Goal: Navigation & Orientation: Go to known website

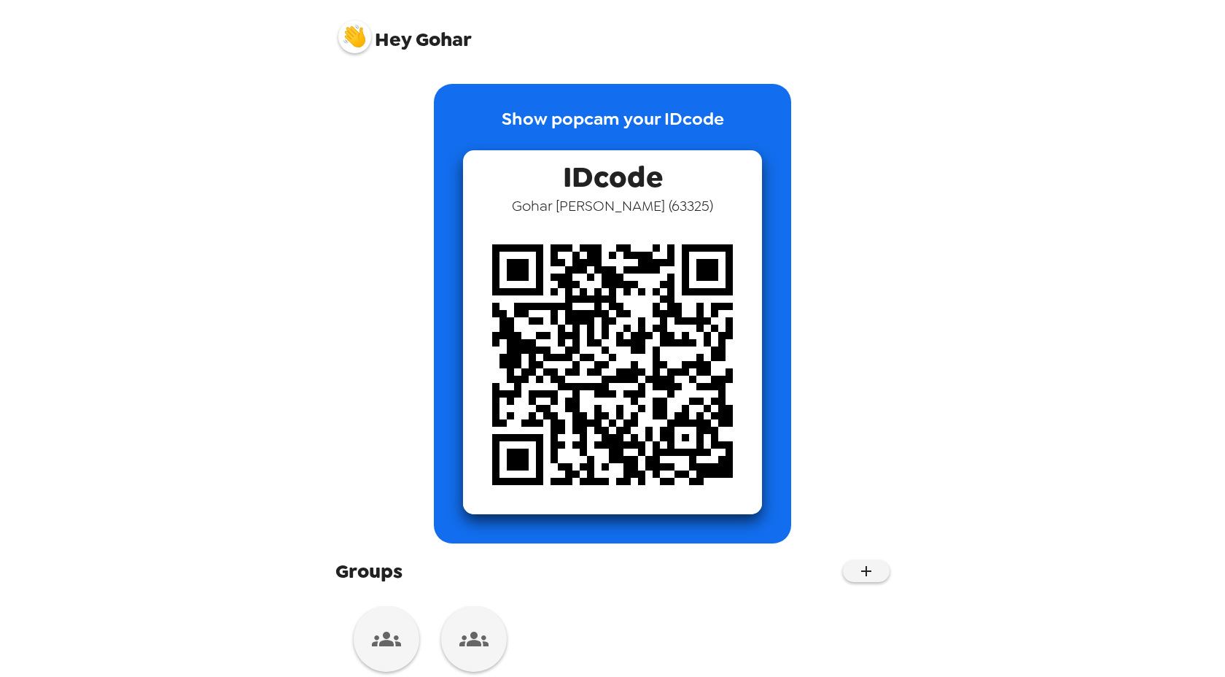
click at [353, 36] on img at bounding box center [354, 36] width 33 height 33
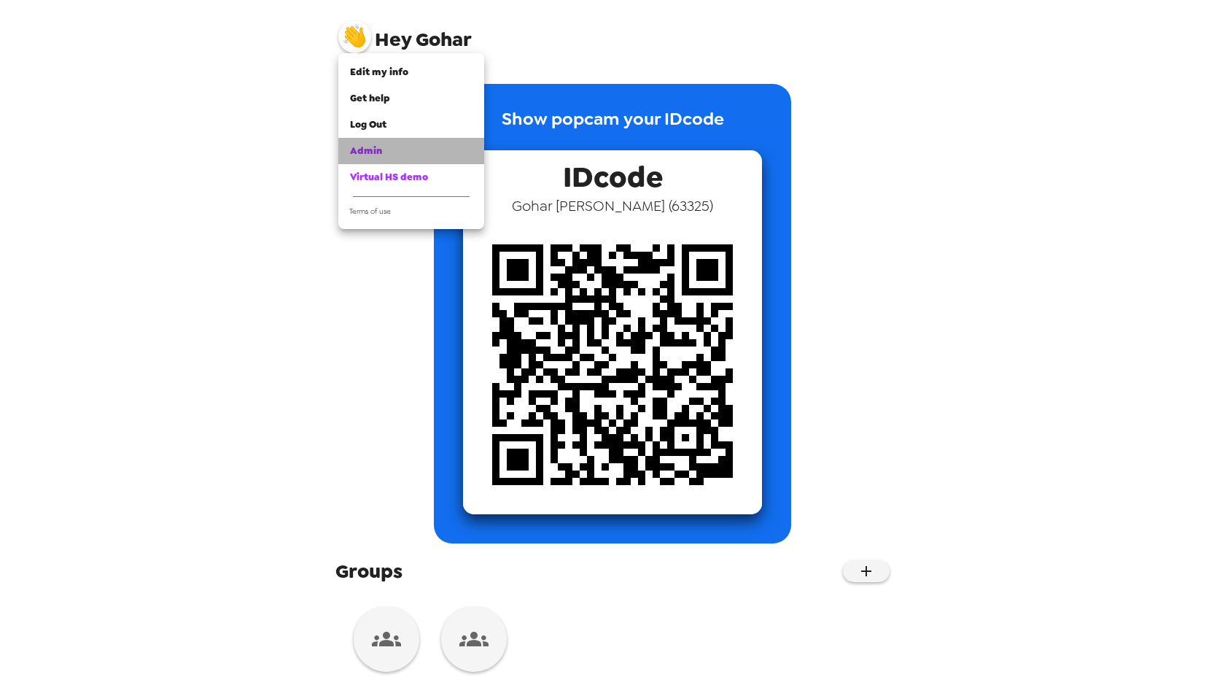
click at [381, 149] on div "Admin" at bounding box center [411, 151] width 122 height 15
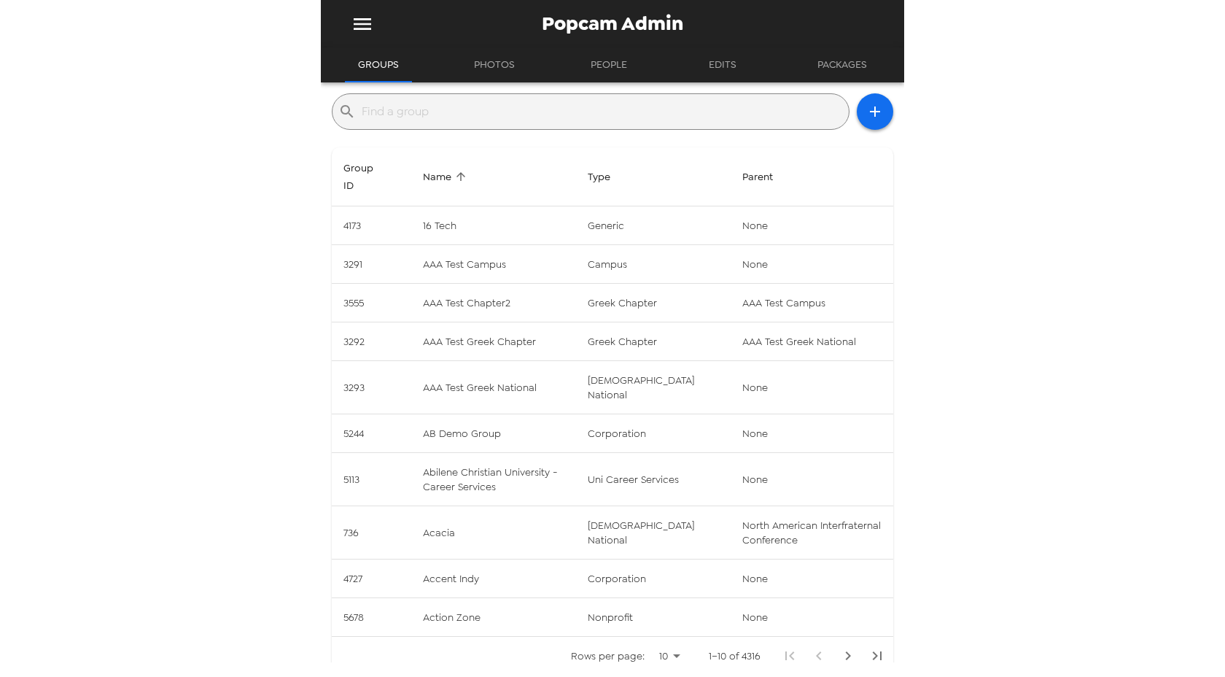
click at [459, 116] on input "text" at bounding box center [602, 111] width 481 height 23
paste input "[GEOGRAPHIC_DATA] - Student Engagement"
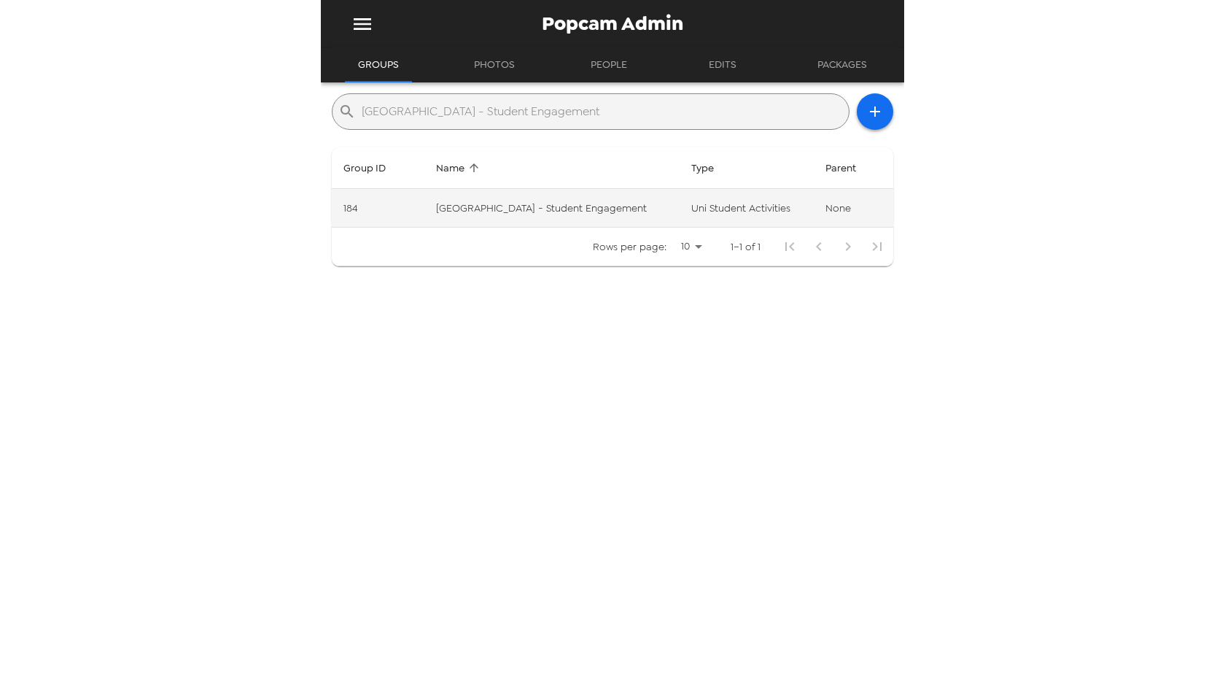
type input "[GEOGRAPHIC_DATA] - Student Engagement"
click at [459, 198] on td "[GEOGRAPHIC_DATA] - Student Engagement" at bounding box center [552, 208] width 256 height 39
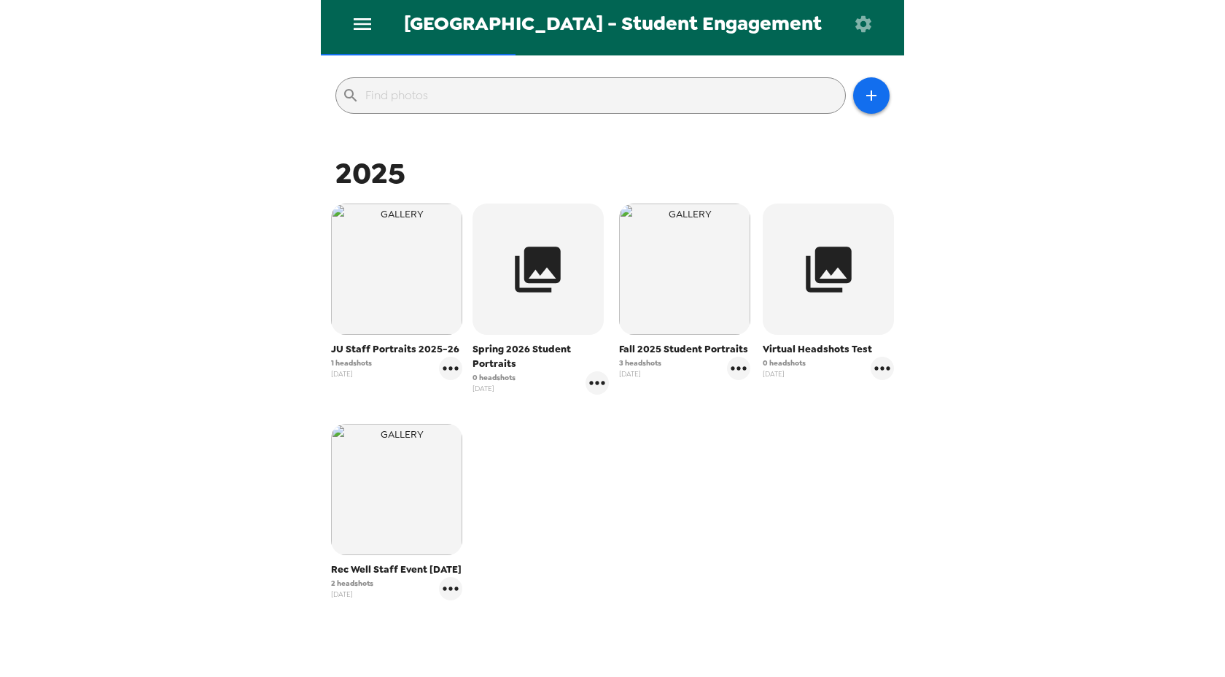
scroll to position [149, 0]
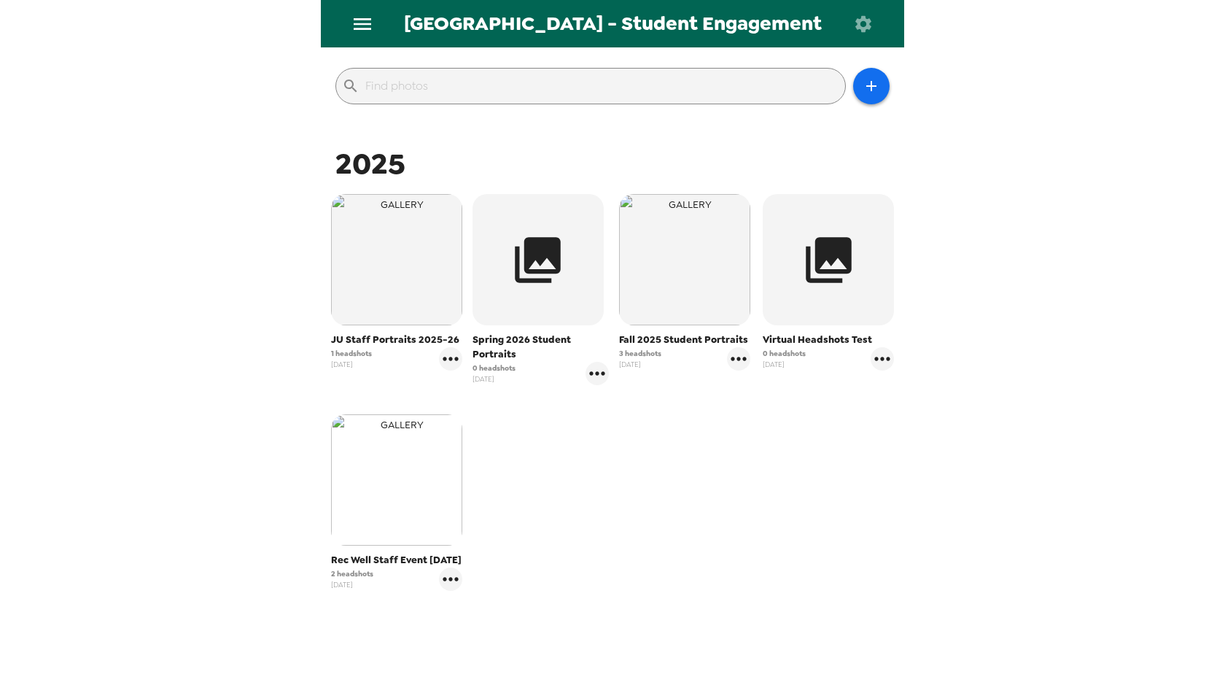
click at [392, 478] on img "button" at bounding box center [396, 479] width 131 height 131
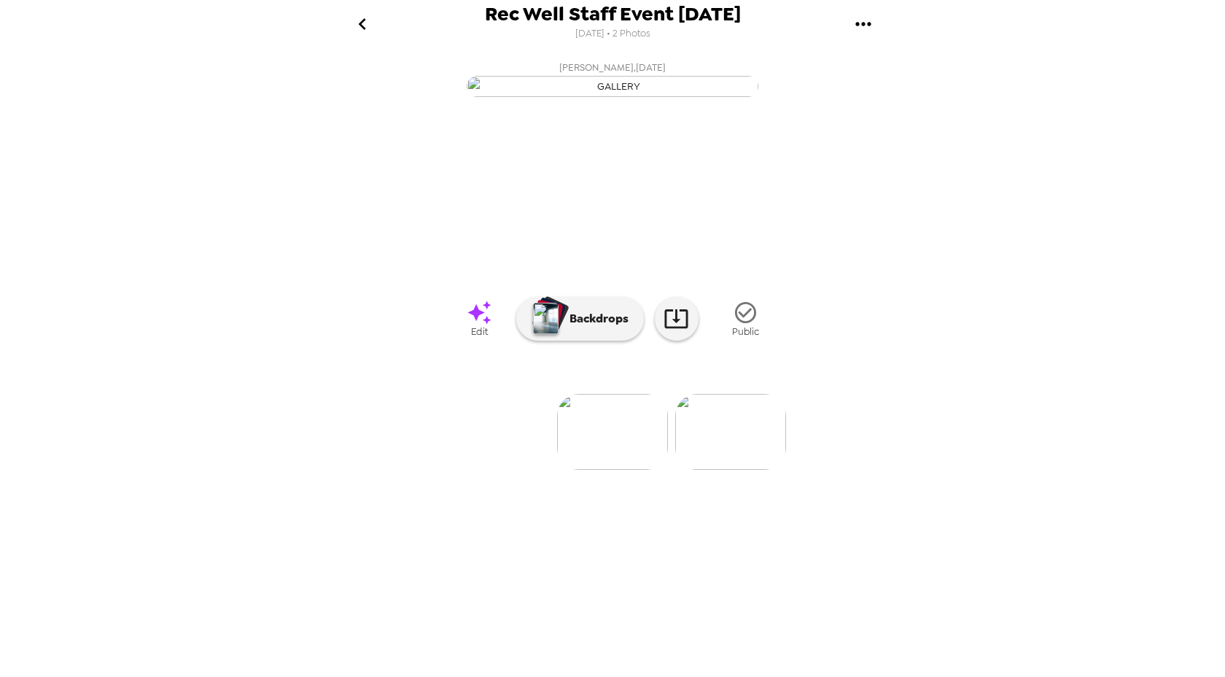
click at [644, 470] on img at bounding box center [612, 432] width 111 height 76
click at [359, 21] on icon "go back" at bounding box center [362, 23] width 23 height 23
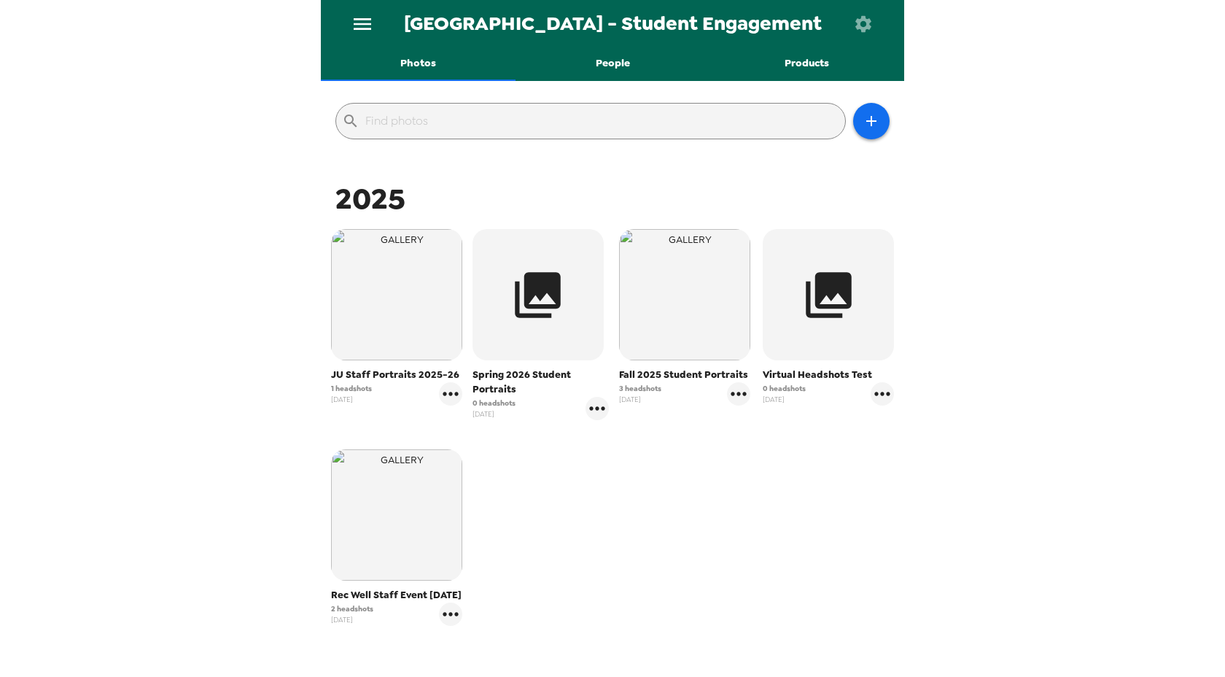
scroll to position [132, 0]
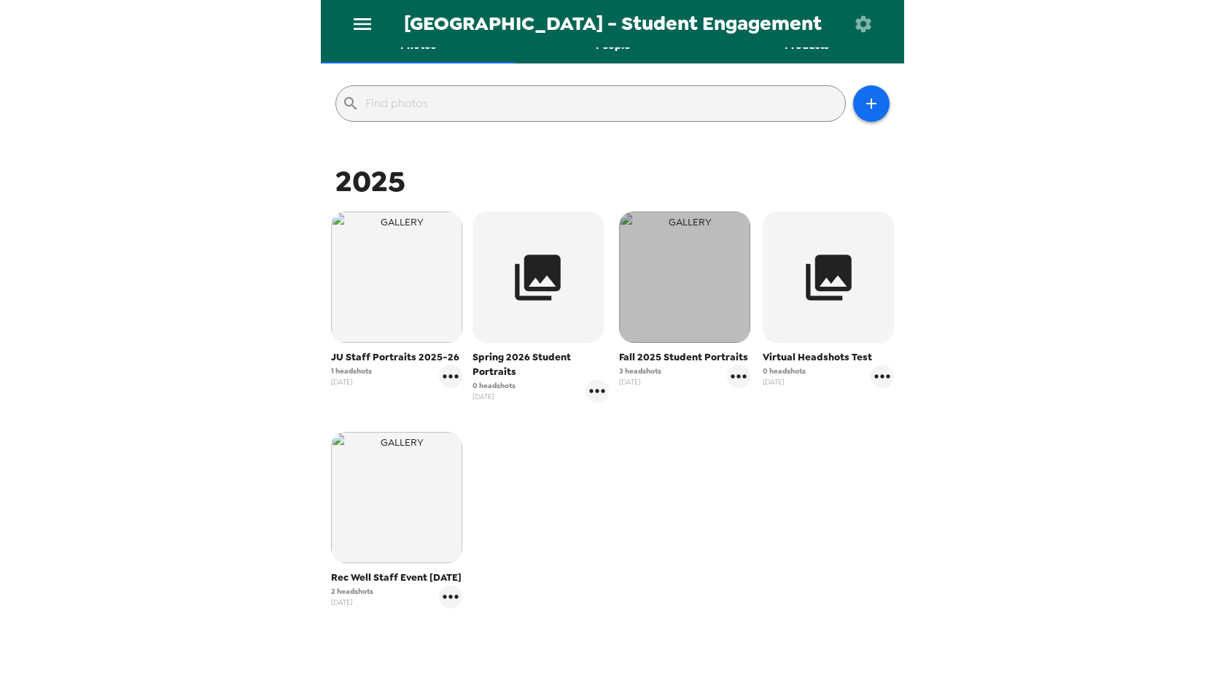
click at [705, 280] on img "button" at bounding box center [684, 276] width 131 height 131
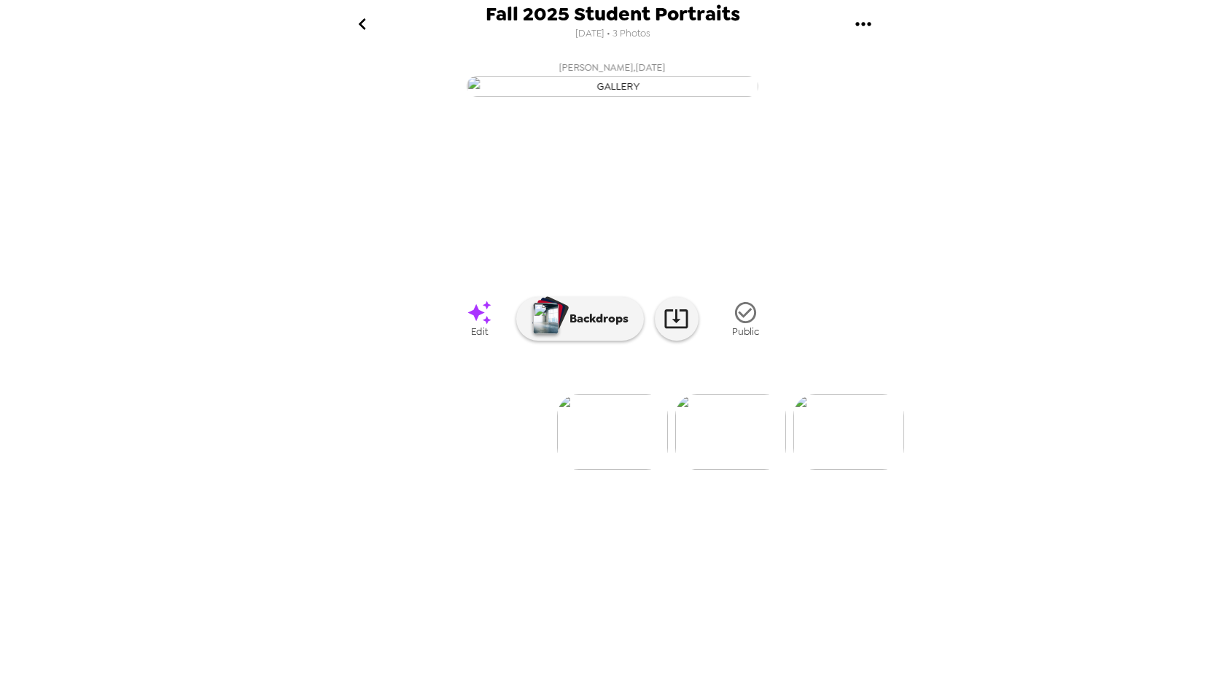
click at [362, 24] on icon "go back" at bounding box center [362, 23] width 23 height 23
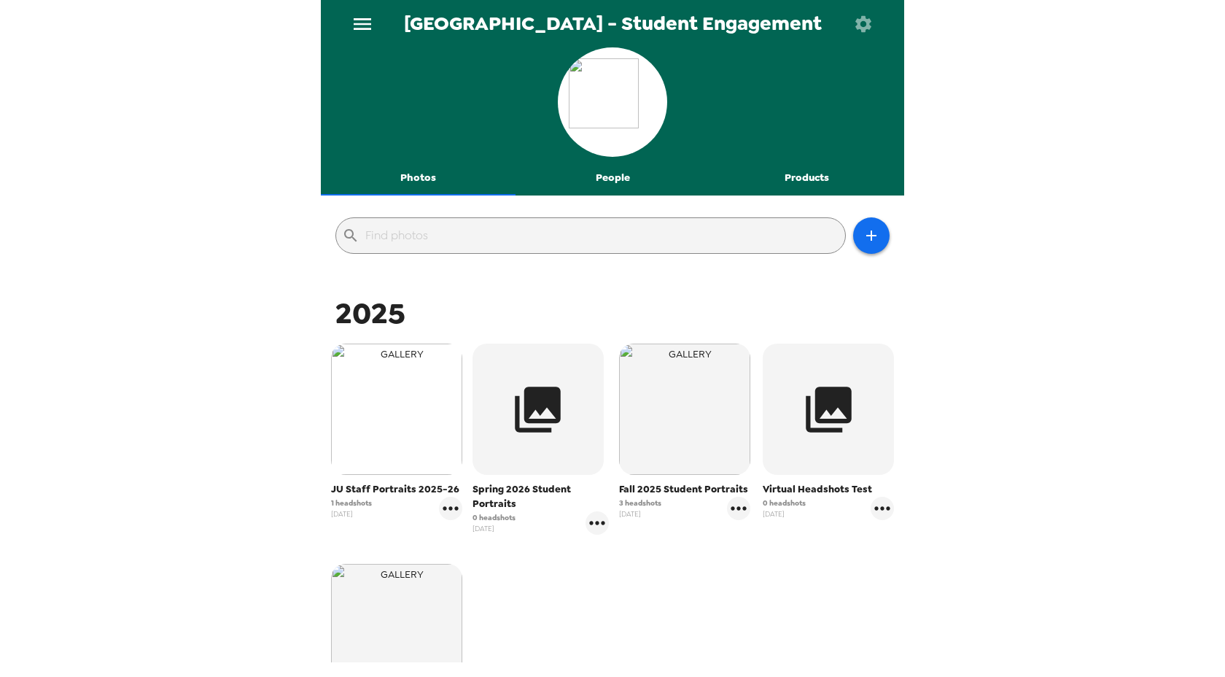
click at [391, 395] on img "button" at bounding box center [396, 408] width 131 height 131
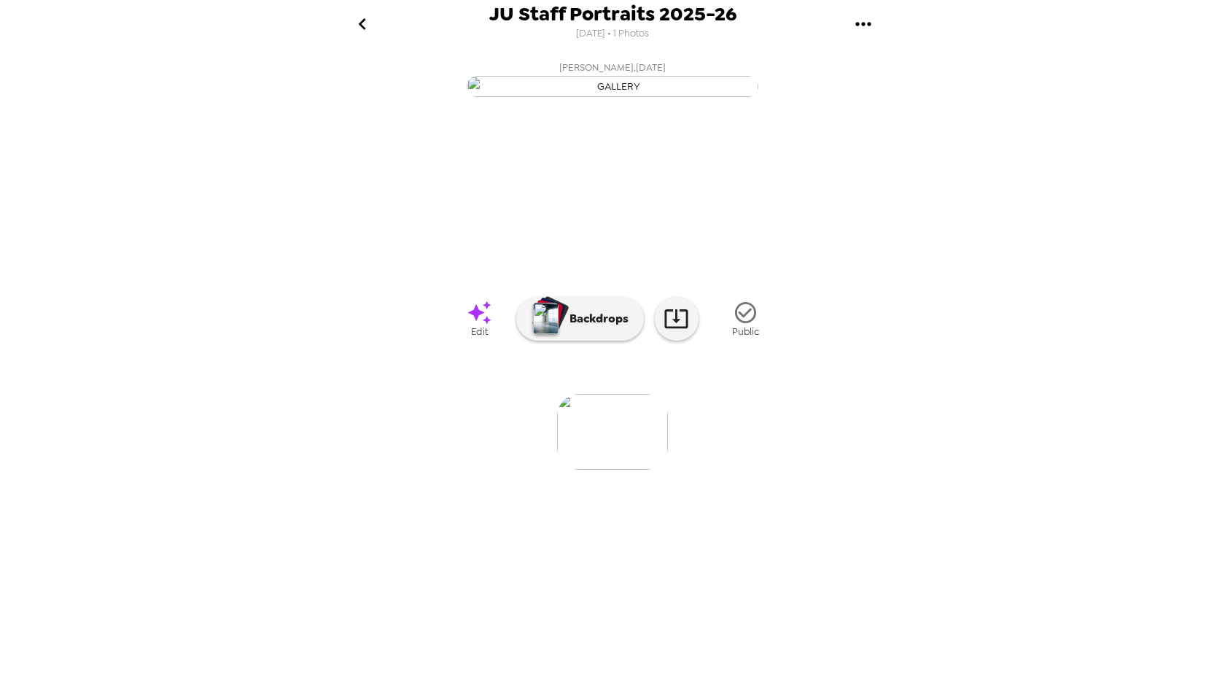
click at [360, 20] on icon "go back" at bounding box center [362, 23] width 23 height 23
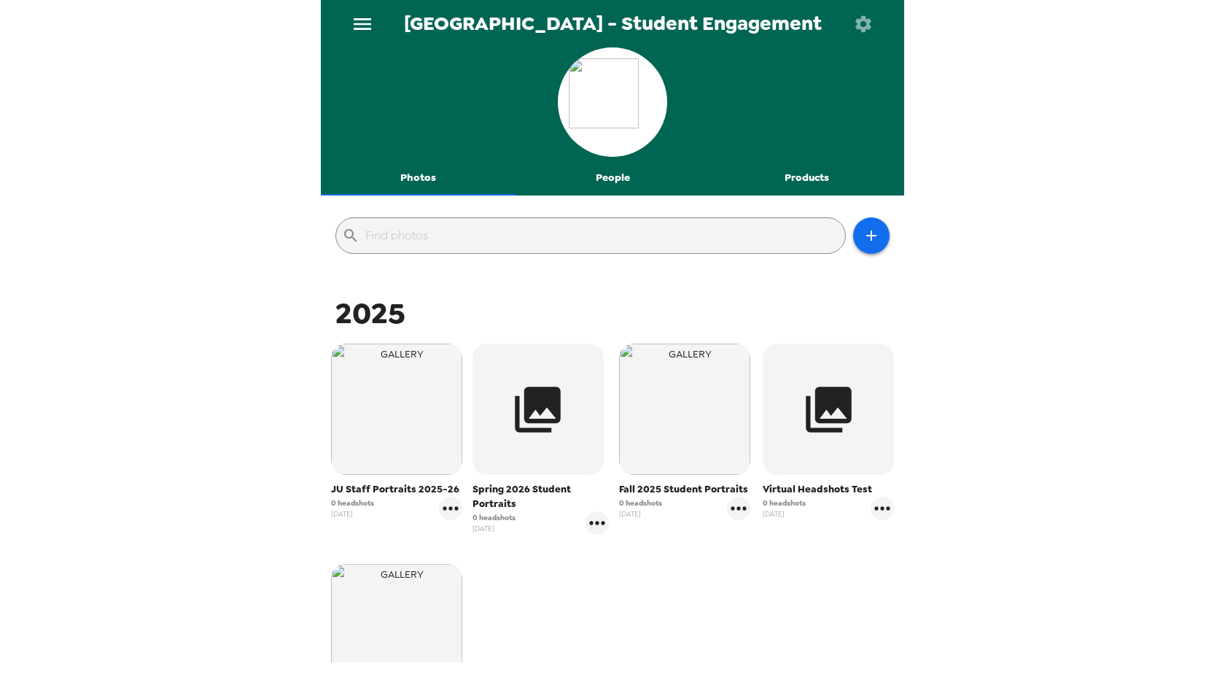
click at [609, 177] on button "People" at bounding box center [613, 177] width 195 height 35
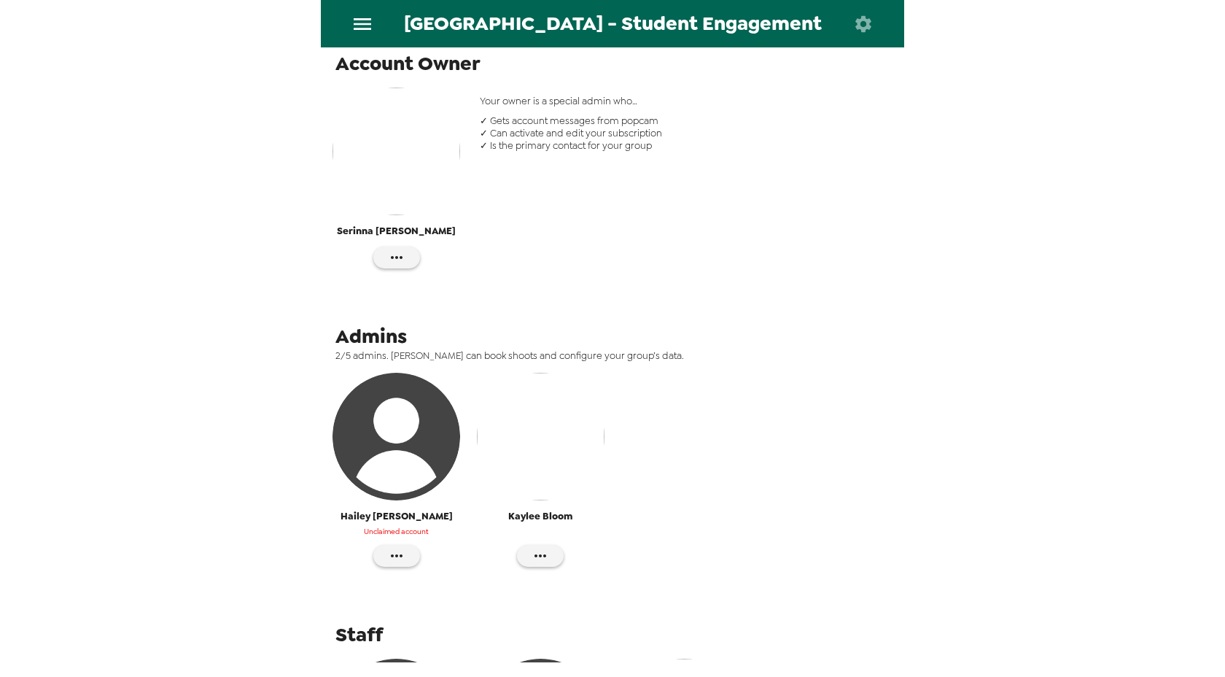
scroll to position [237, 0]
click at [393, 154] on img "button" at bounding box center [396, 151] width 128 height 128
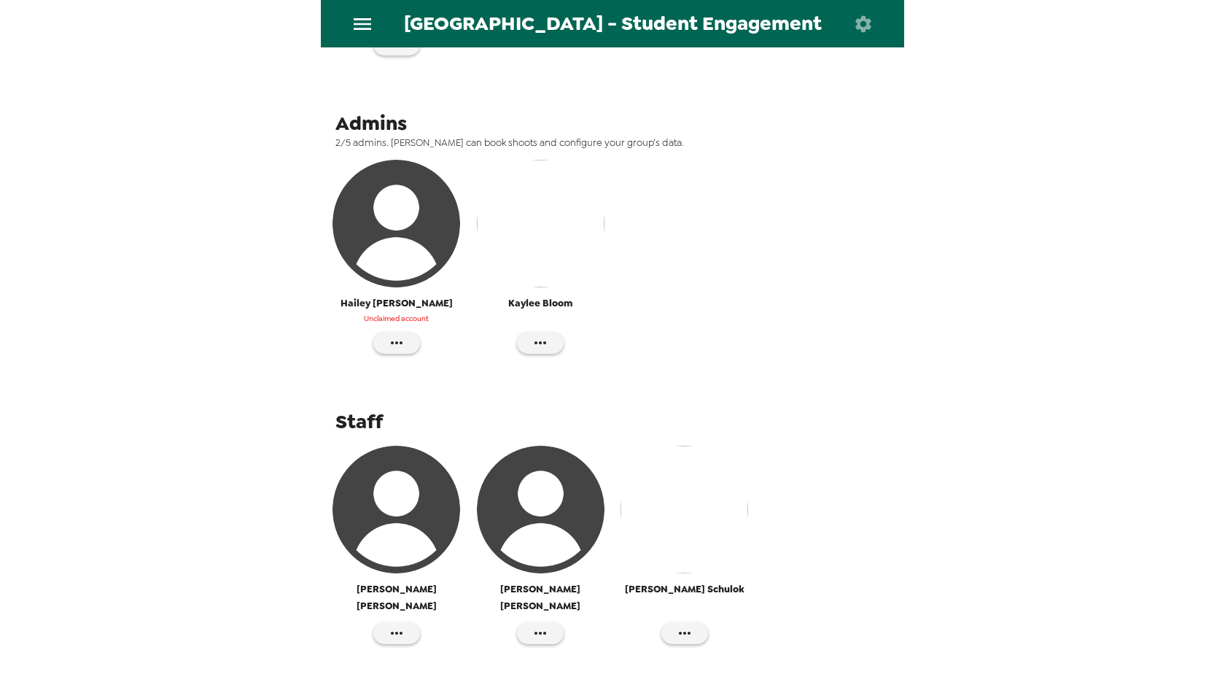
scroll to position [464, 0]
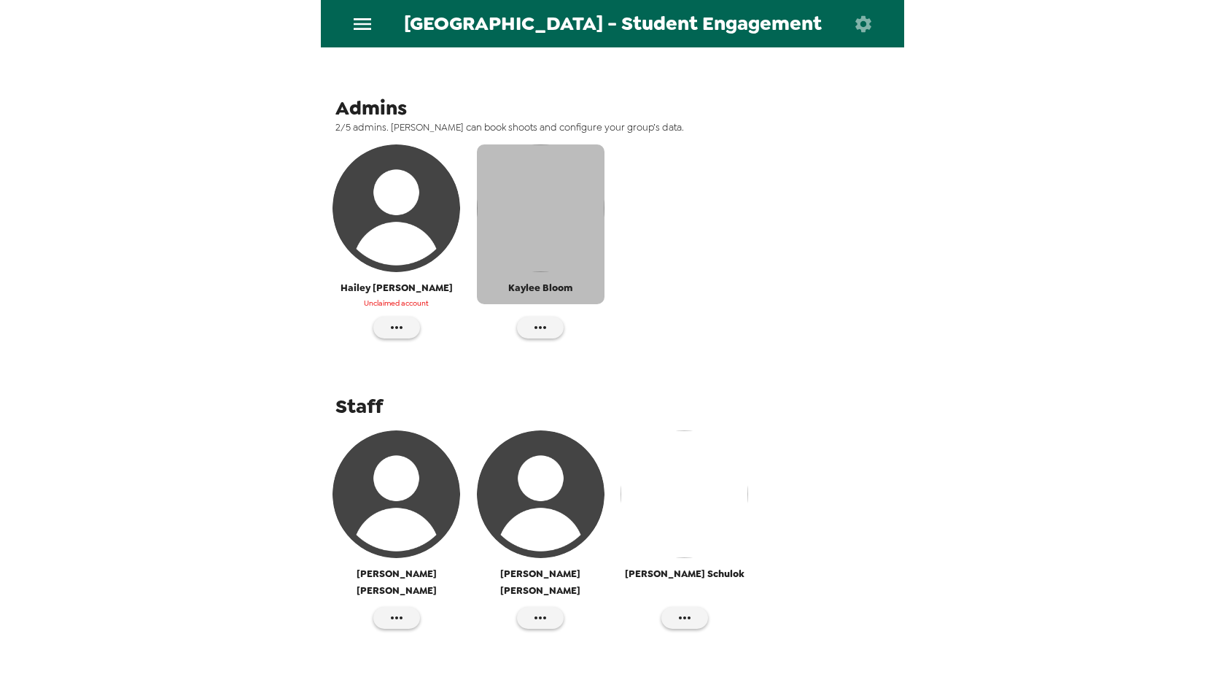
click at [545, 219] on img "button" at bounding box center [541, 208] width 128 height 128
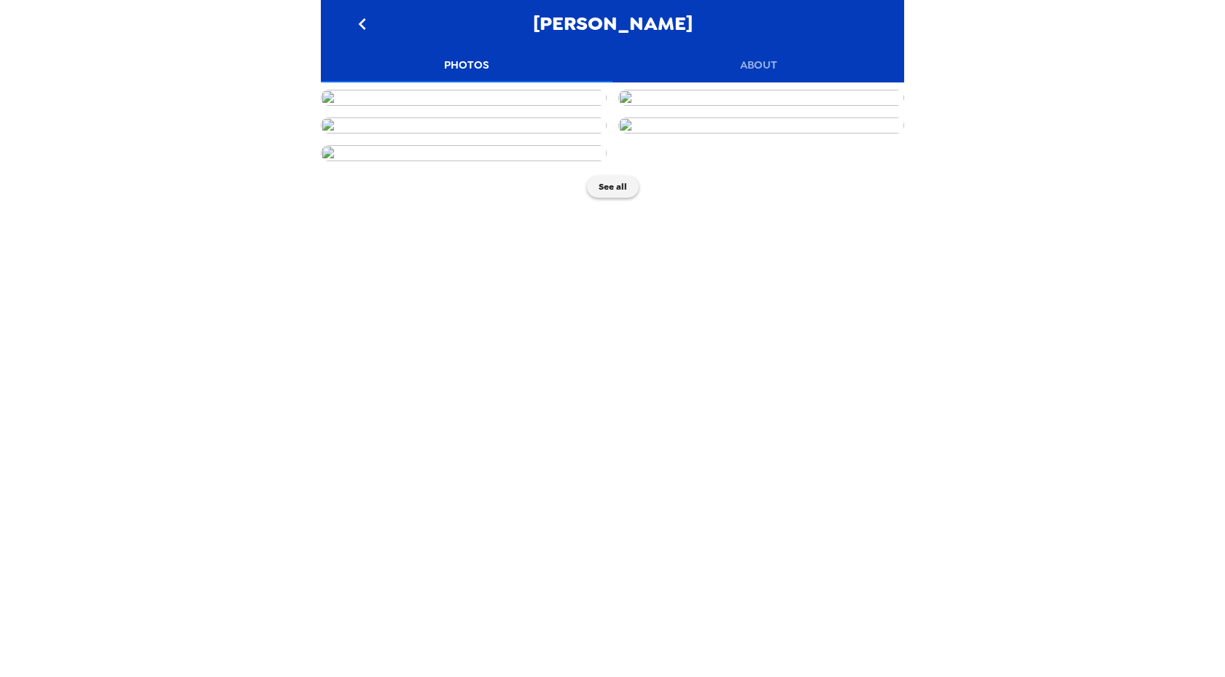
scroll to position [75, 0]
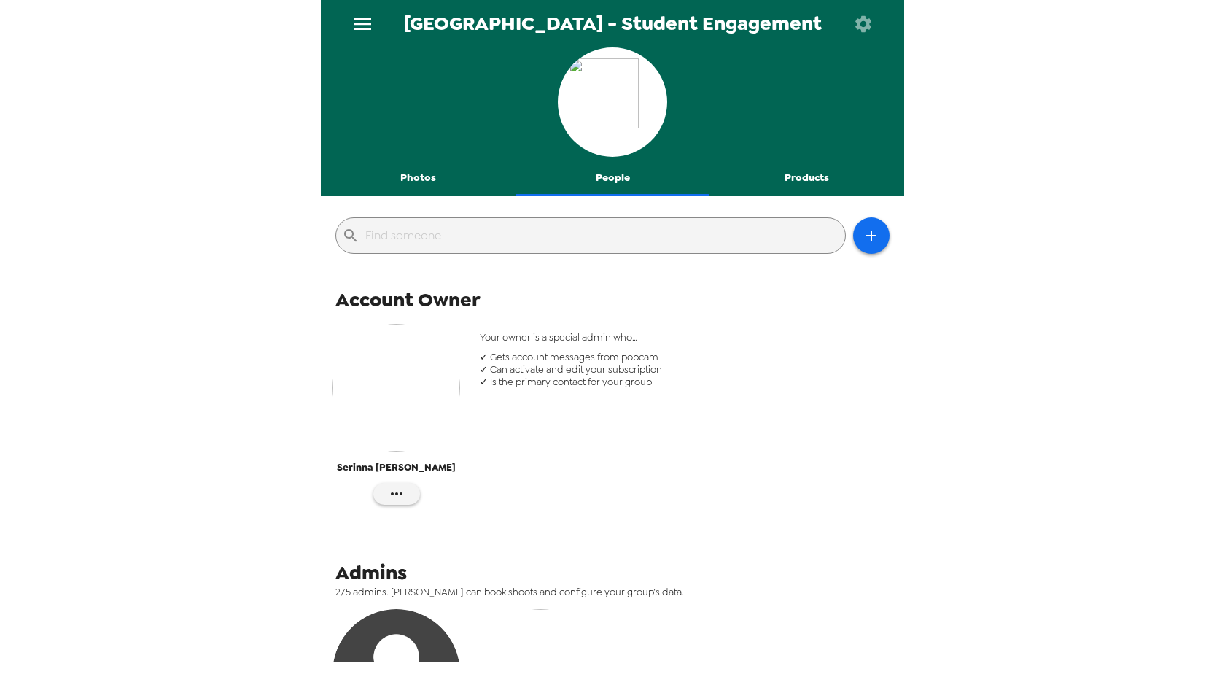
click at [808, 177] on button "Products" at bounding box center [806, 177] width 195 height 35
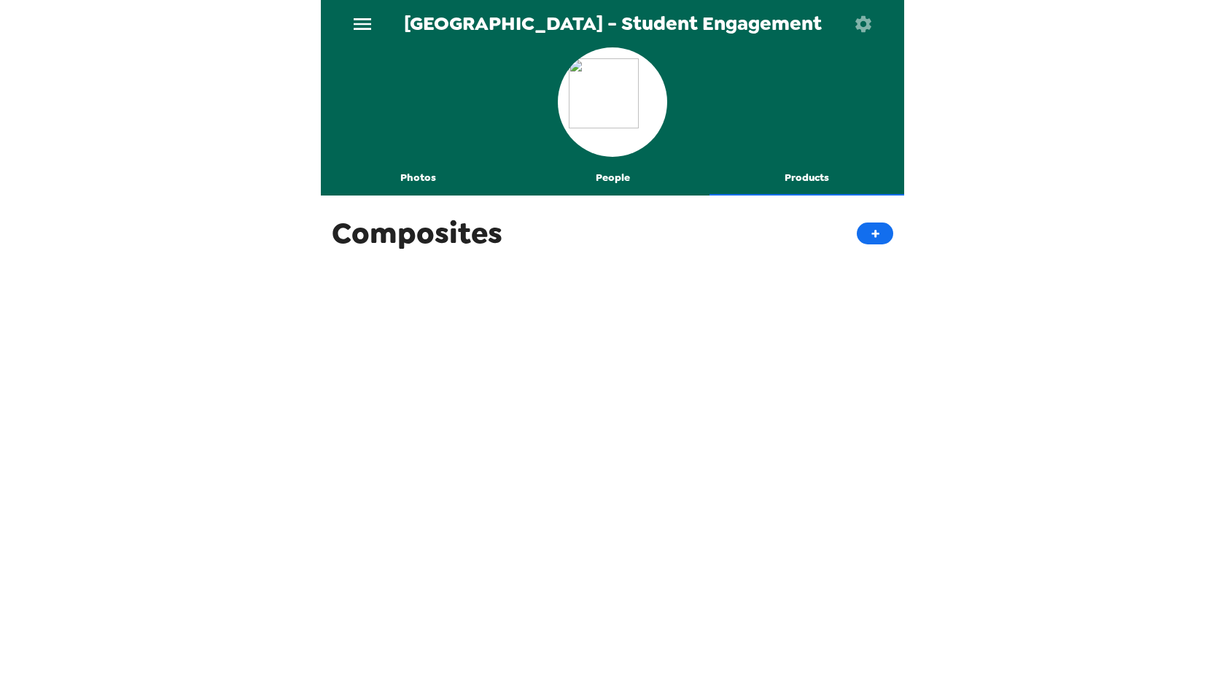
click at [425, 182] on button "Photos" at bounding box center [418, 177] width 195 height 35
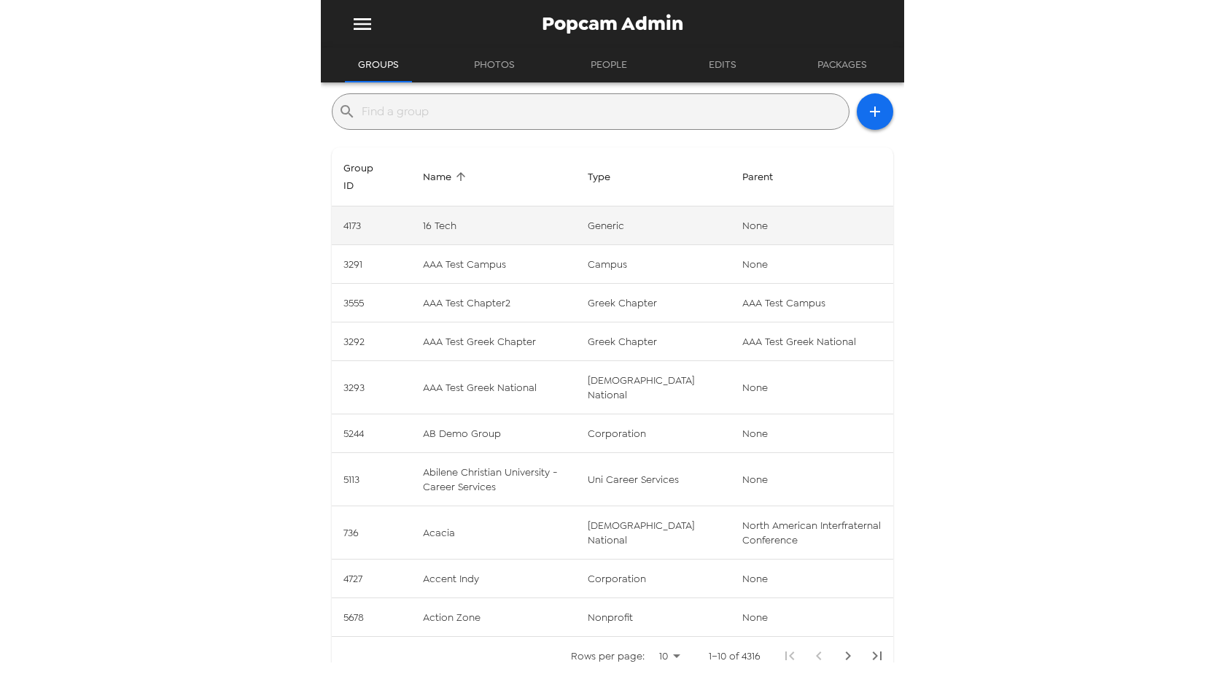
click at [440, 219] on td "16 Tech" at bounding box center [493, 225] width 165 height 39
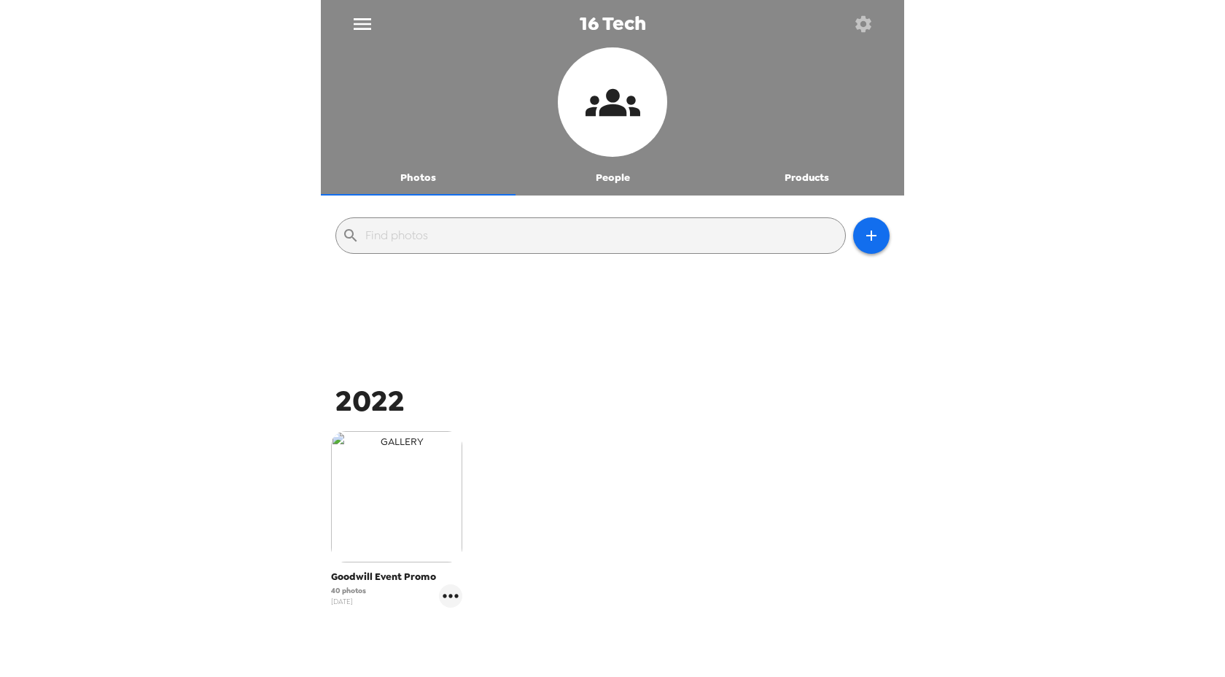
click at [370, 518] on img "button" at bounding box center [396, 496] width 131 height 131
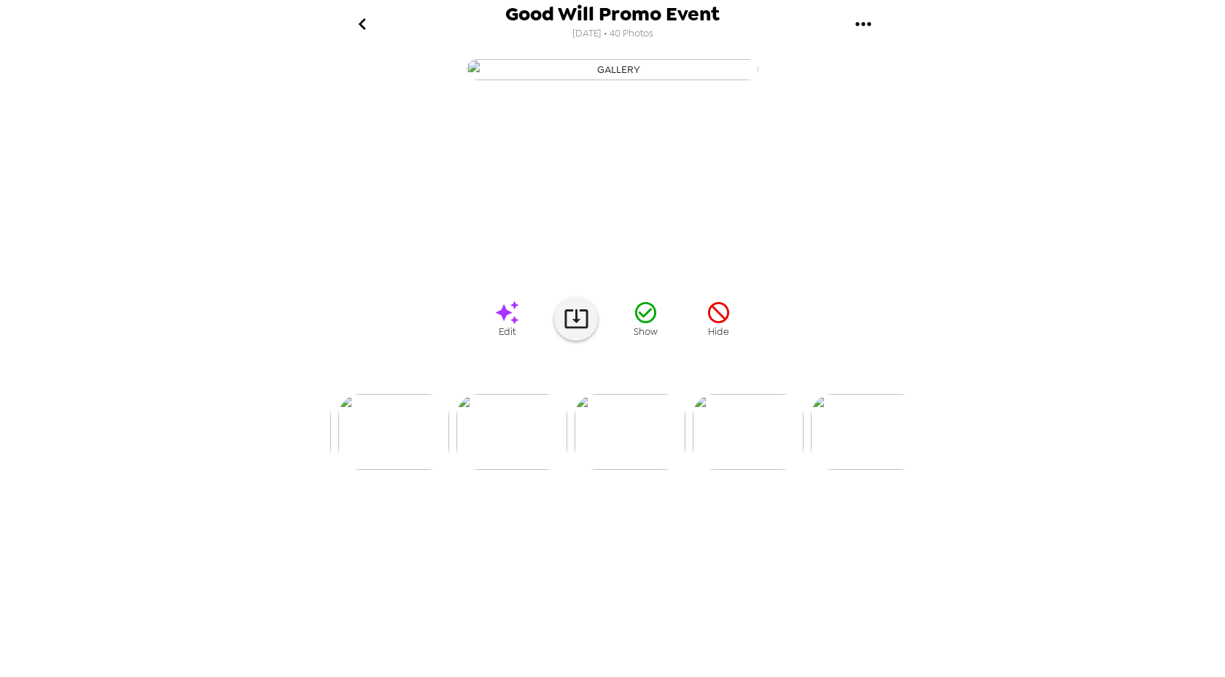
scroll to position [0, 2237]
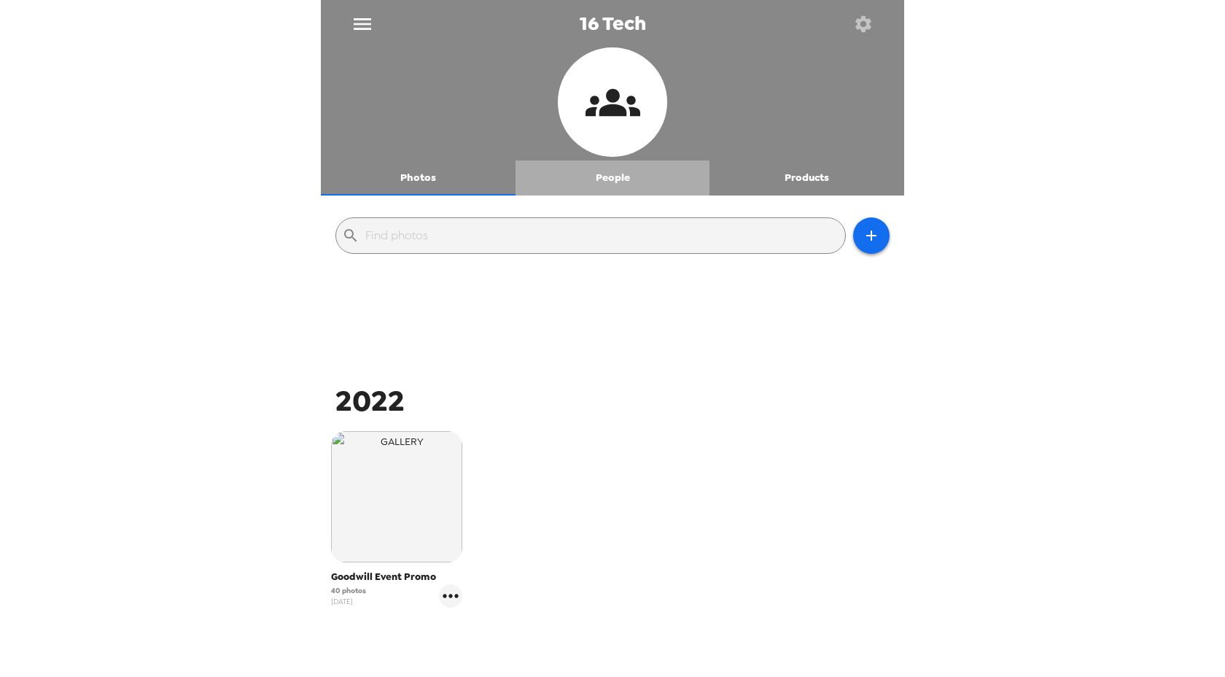
click at [611, 182] on button "People" at bounding box center [613, 177] width 195 height 35
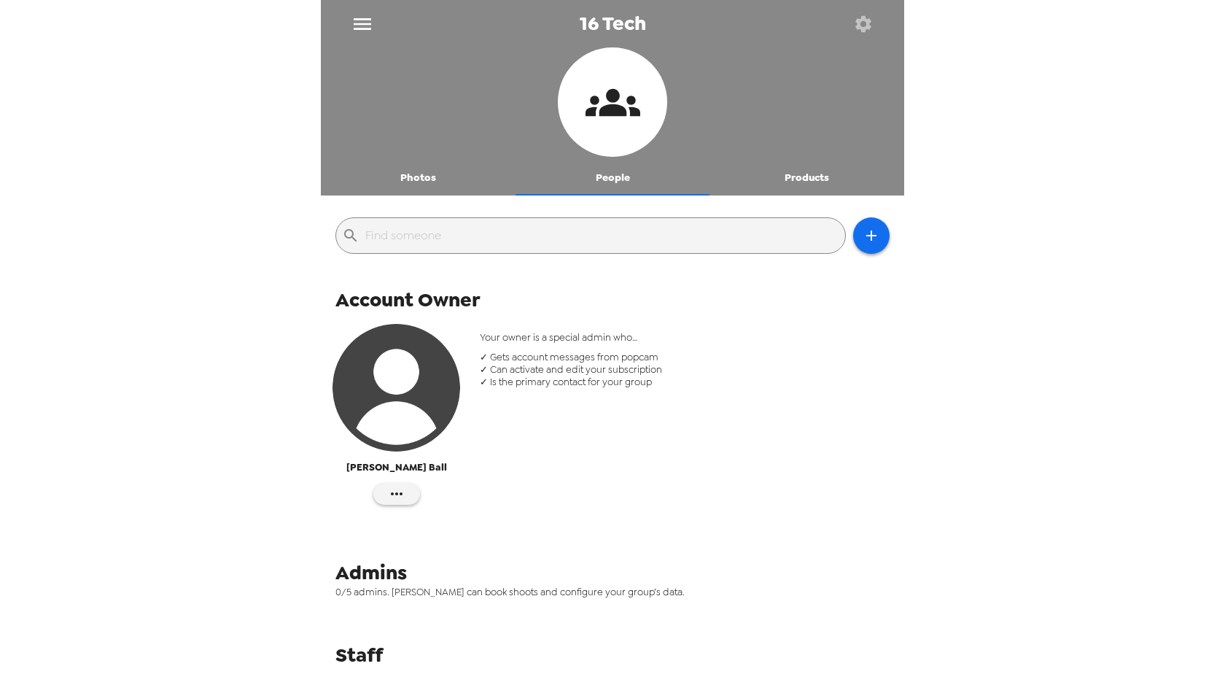
scroll to position [46, 0]
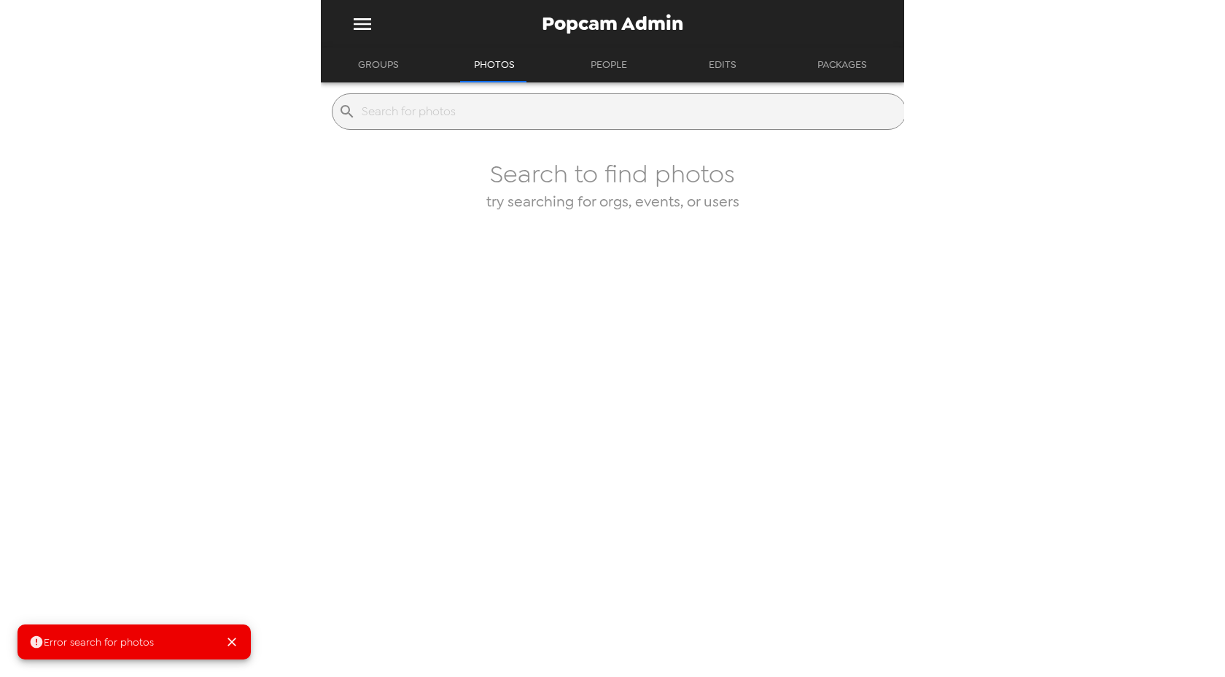
click at [389, 65] on button "Groups" at bounding box center [378, 64] width 67 height 35
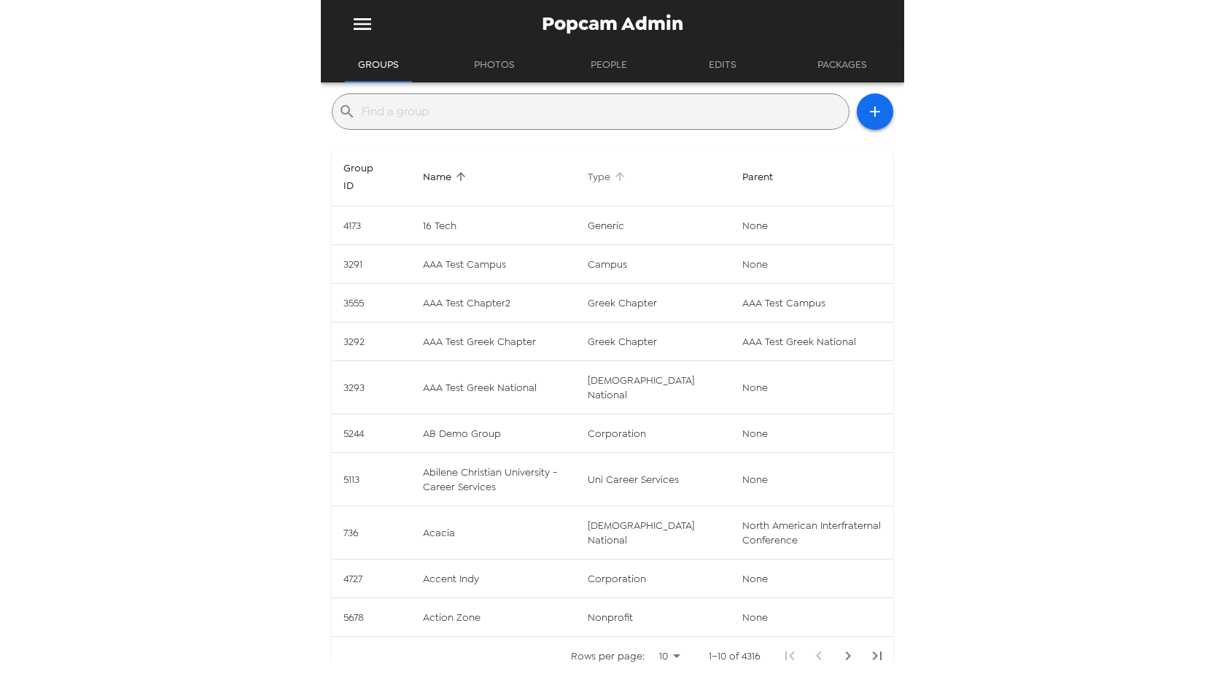
click at [626, 176] on span "Type" at bounding box center [609, 176] width 42 height 17
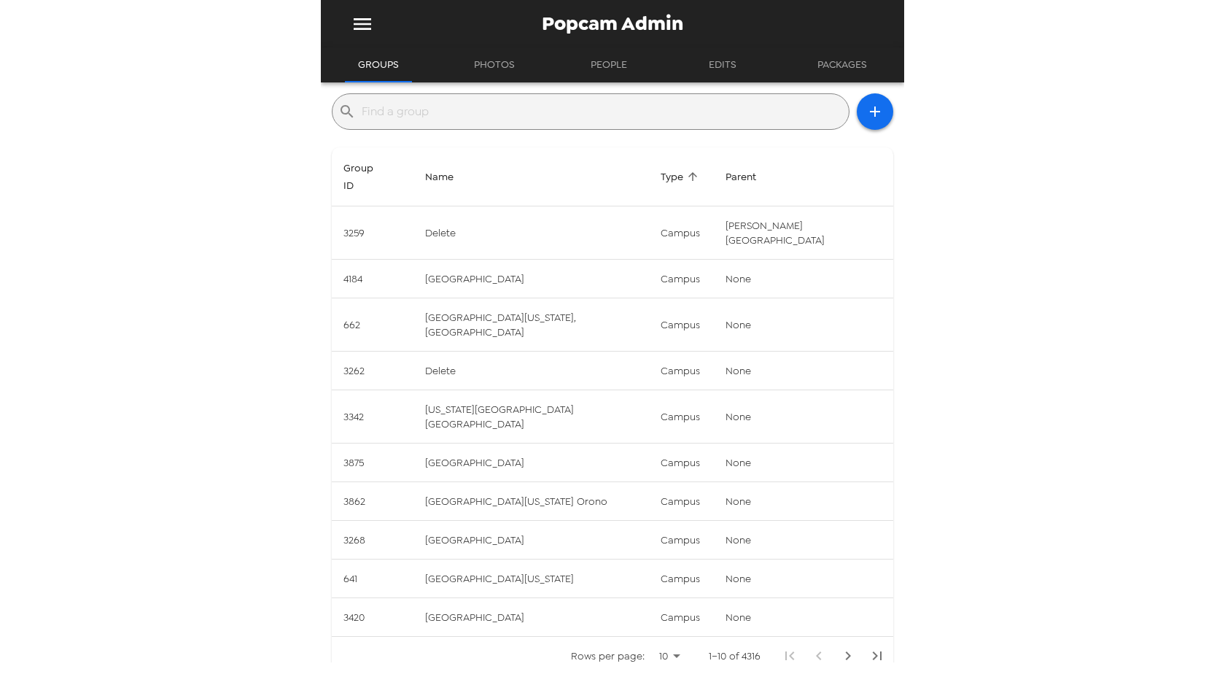
click at [702, 168] on span "Type" at bounding box center [682, 176] width 42 height 17
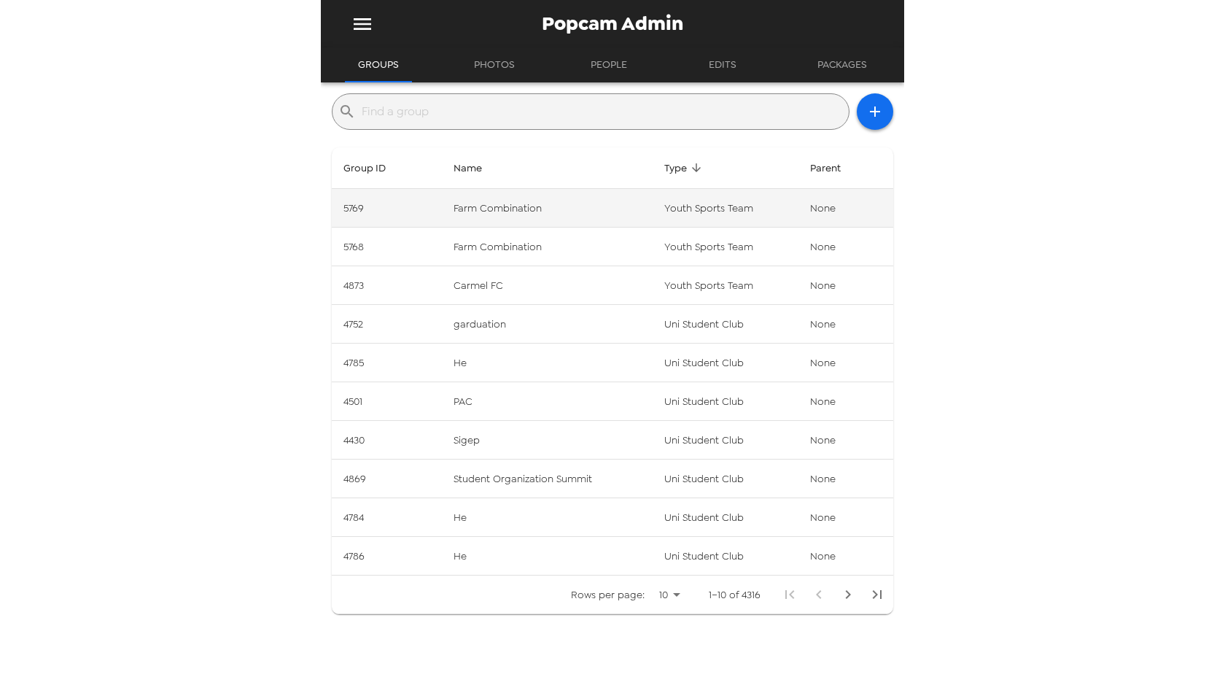
click at [507, 204] on td "Farm Combination" at bounding box center [547, 208] width 211 height 39
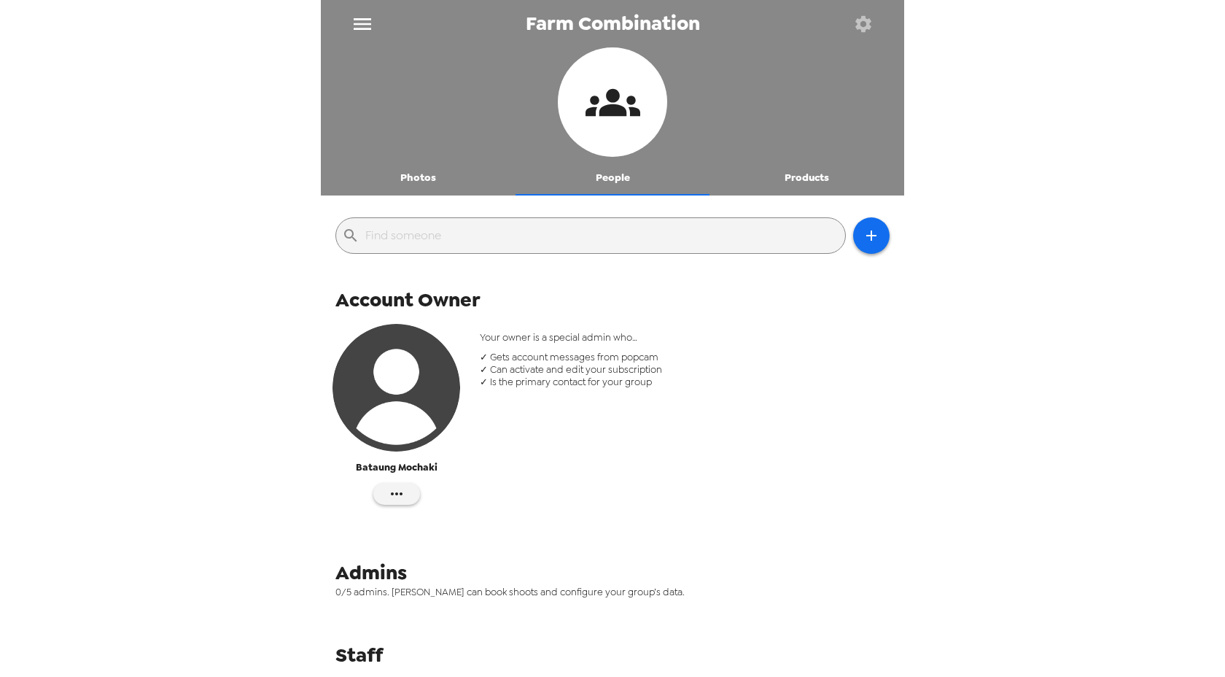
click at [434, 181] on button "Photos" at bounding box center [418, 177] width 195 height 35
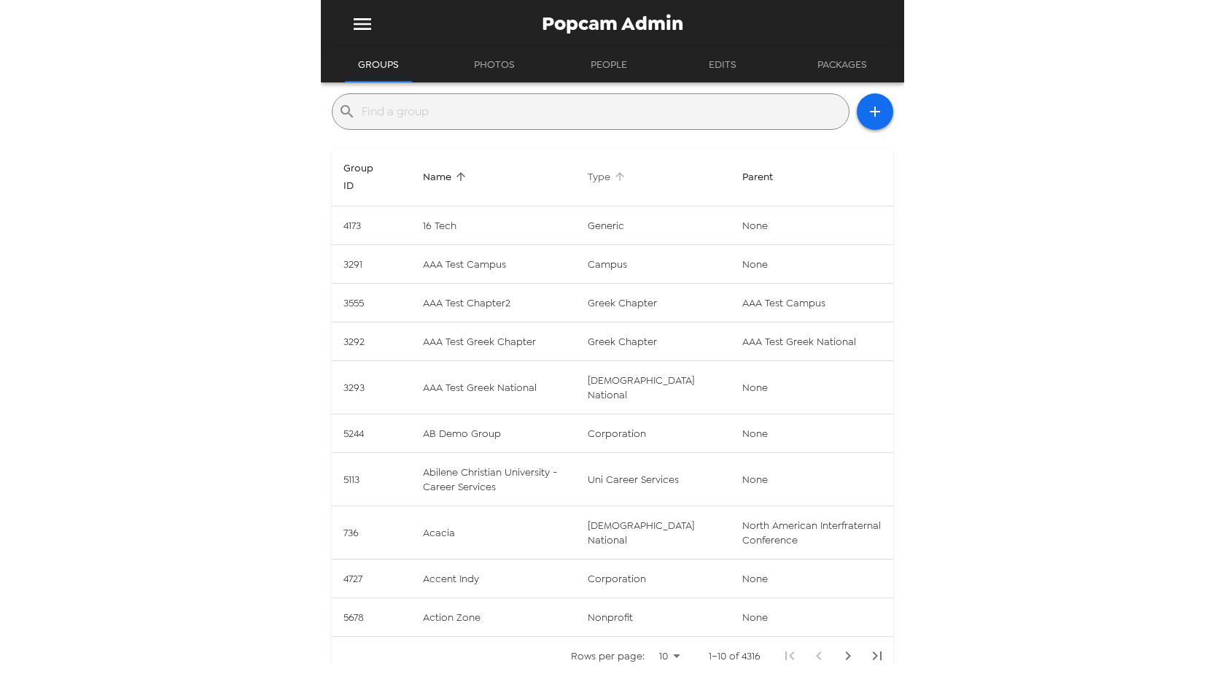
click at [621, 179] on span "Type" at bounding box center [609, 176] width 42 height 17
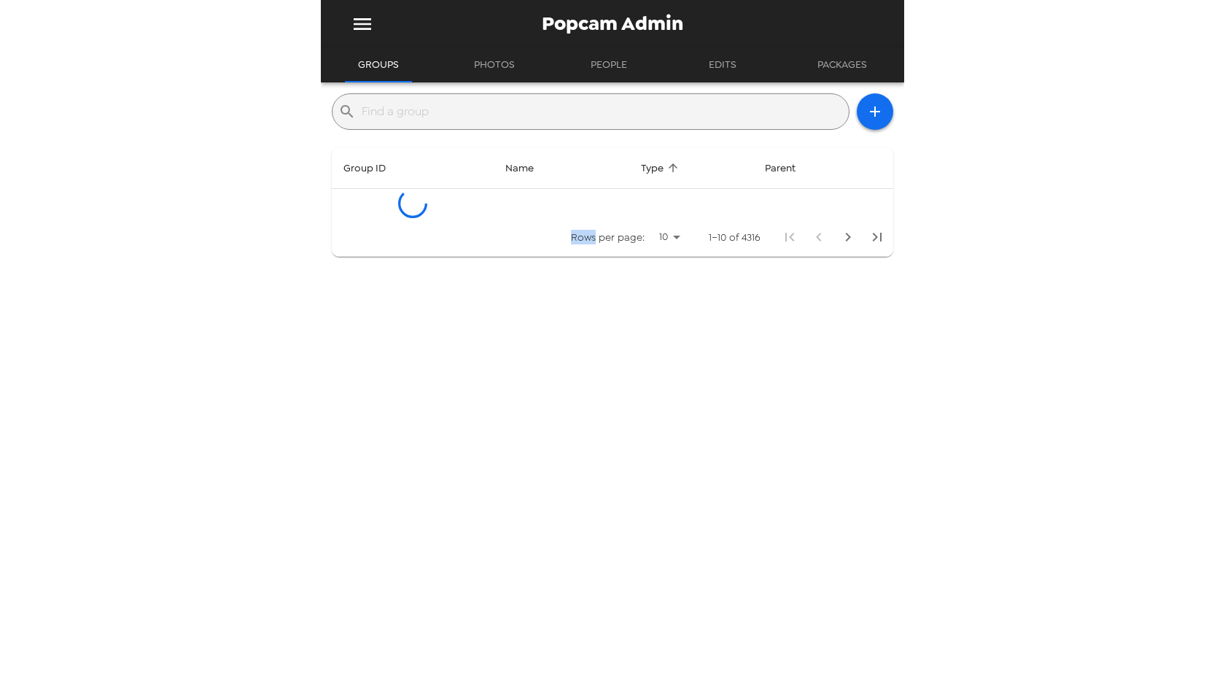
click at [621, 179] on th "Name" at bounding box center [562, 168] width 136 height 42
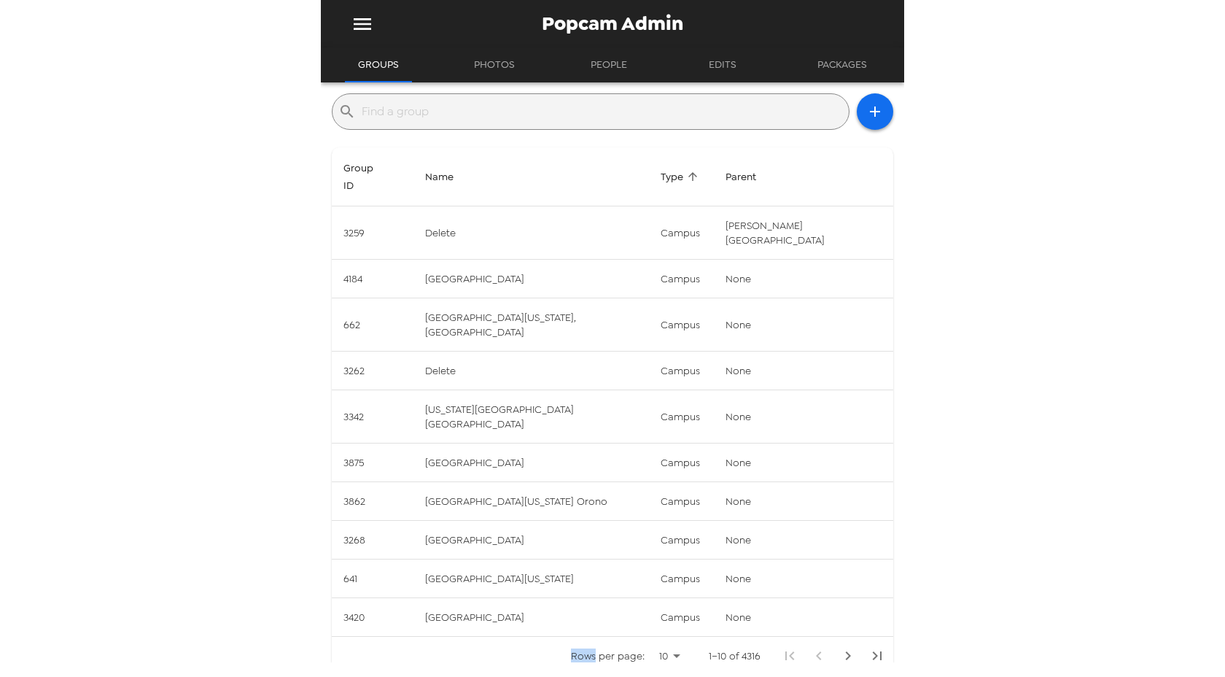
click at [699, 170] on icon "Sort" at bounding box center [692, 176] width 13 height 13
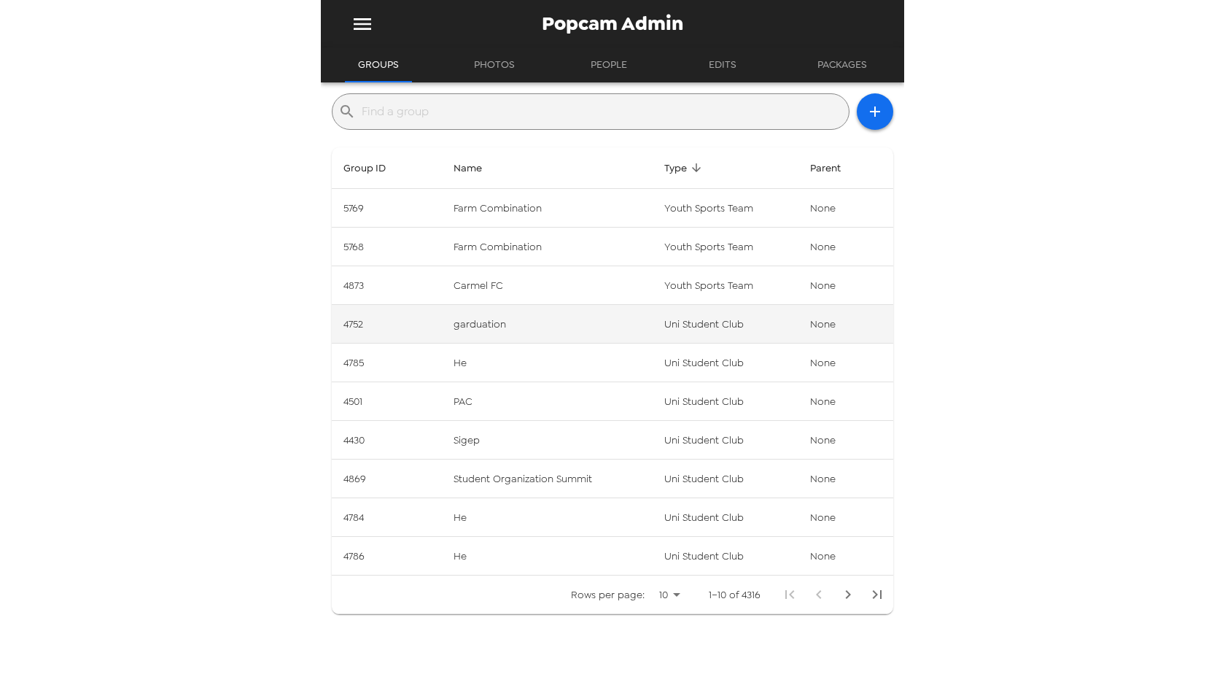
click at [470, 327] on td "garduation" at bounding box center [547, 324] width 211 height 39
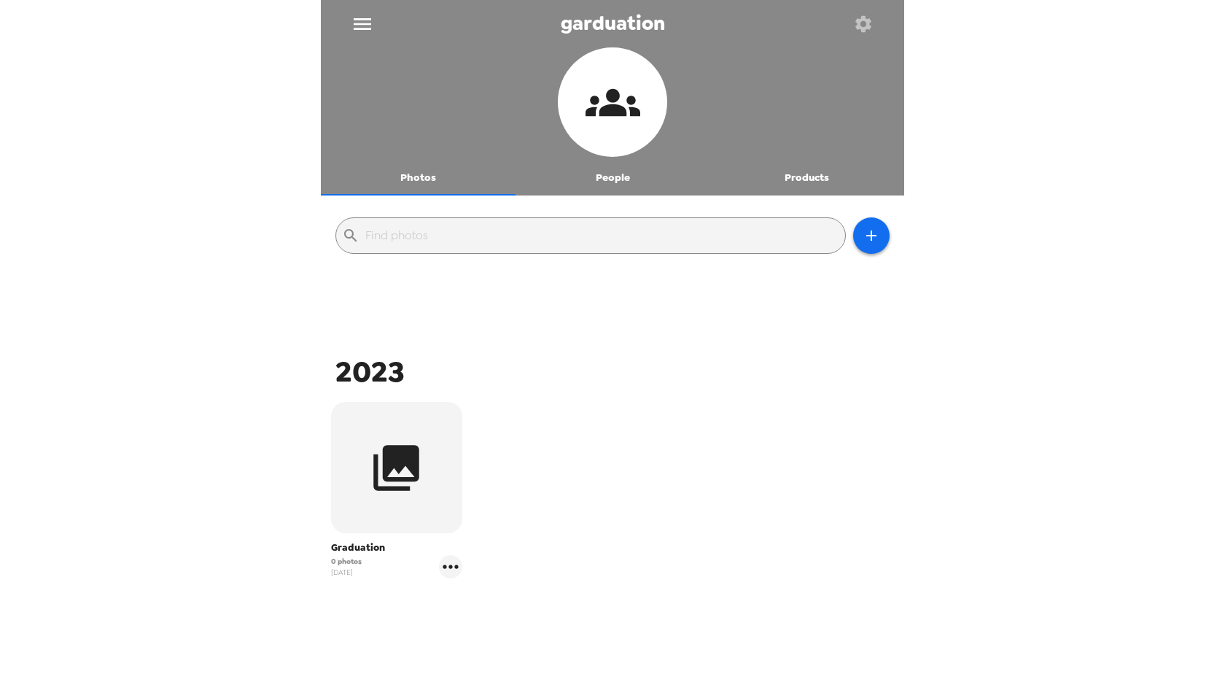
click at [612, 184] on button "People" at bounding box center [613, 177] width 195 height 35
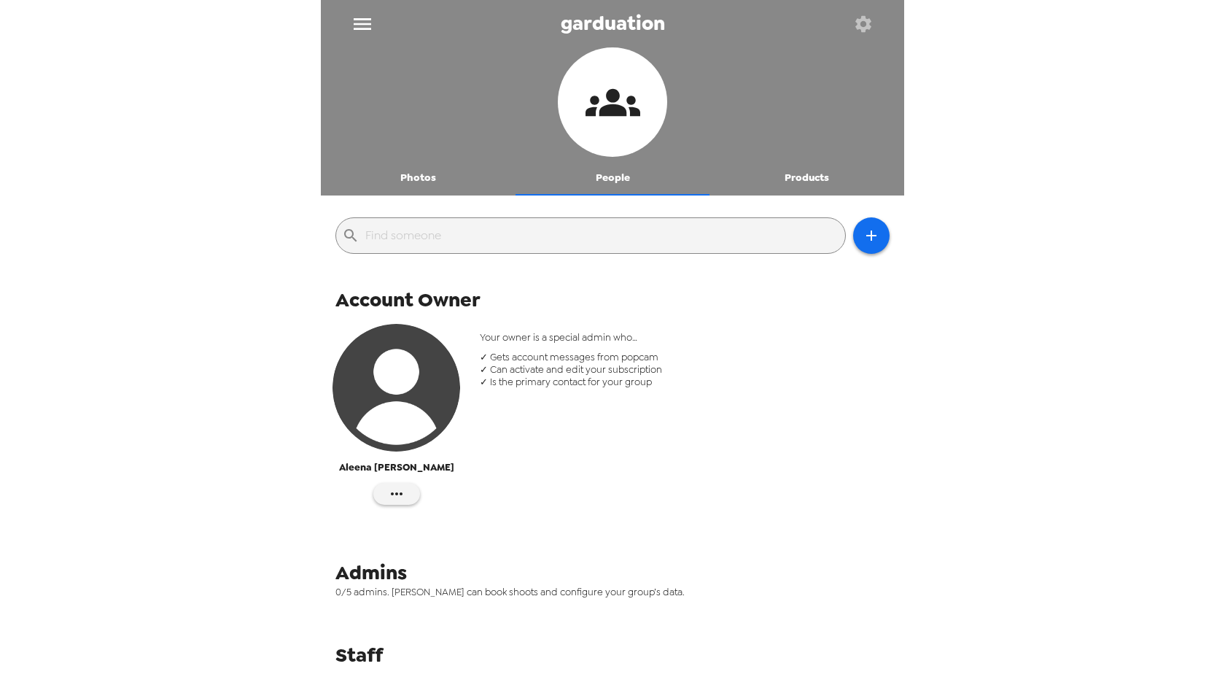
scroll to position [46, 0]
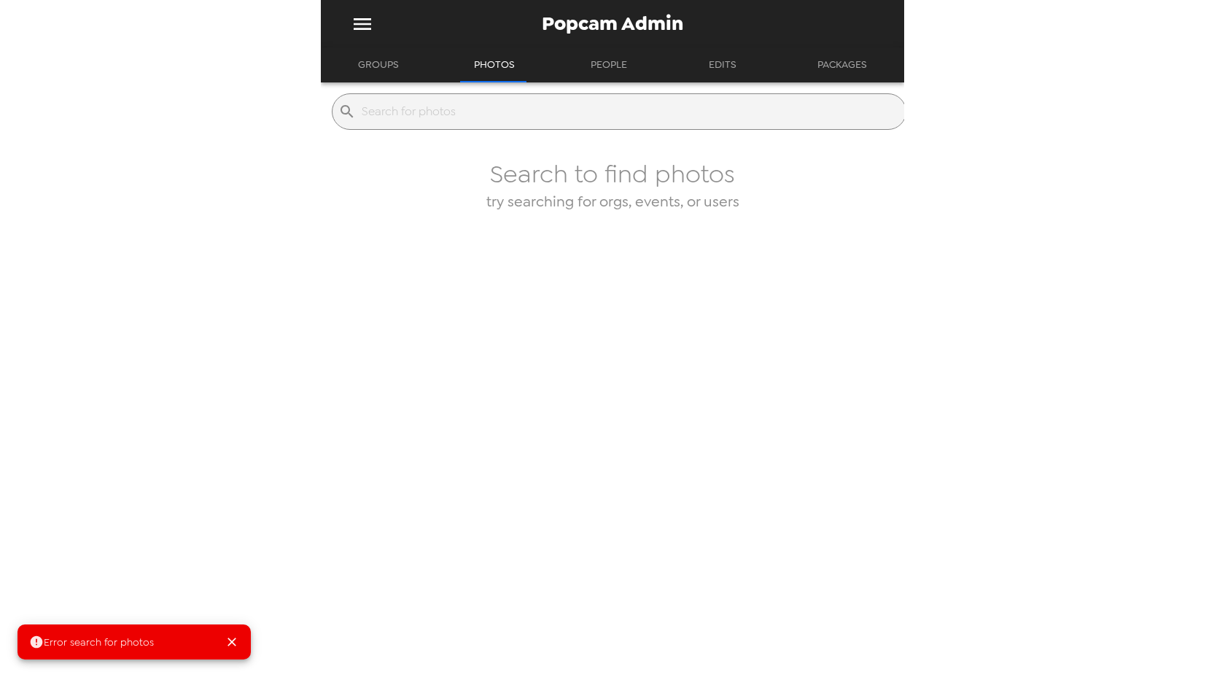
click at [384, 71] on button "Groups" at bounding box center [378, 64] width 67 height 35
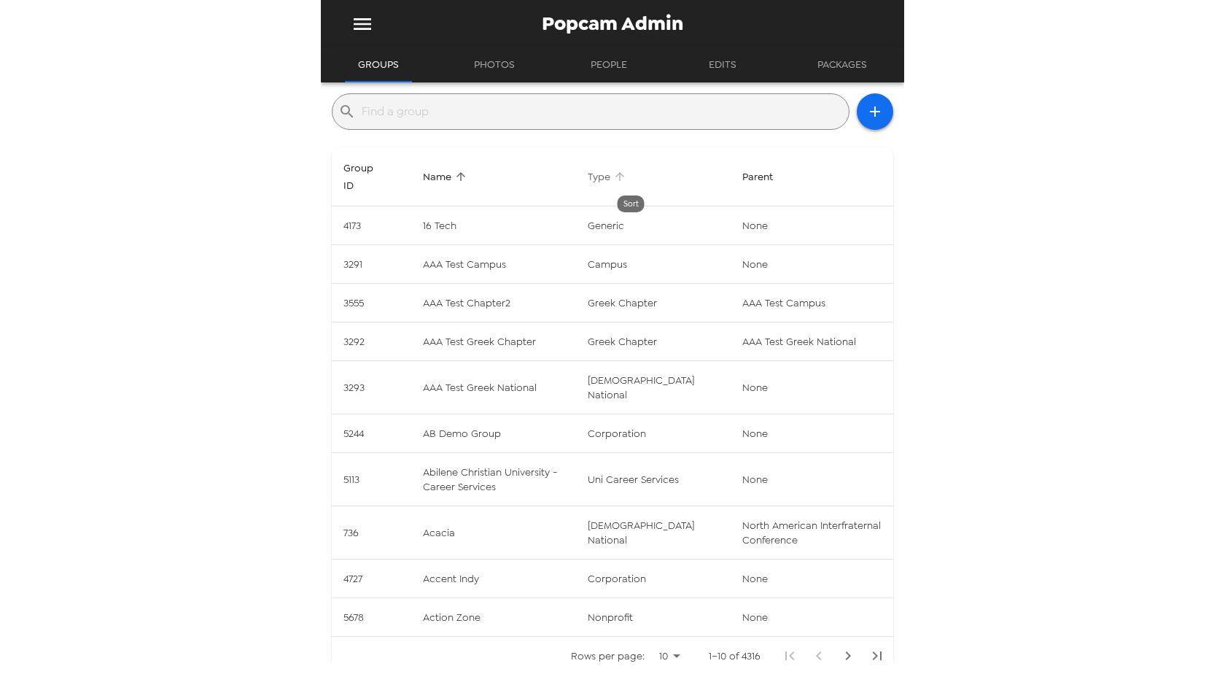
click at [624, 176] on span "Type" at bounding box center [609, 176] width 42 height 17
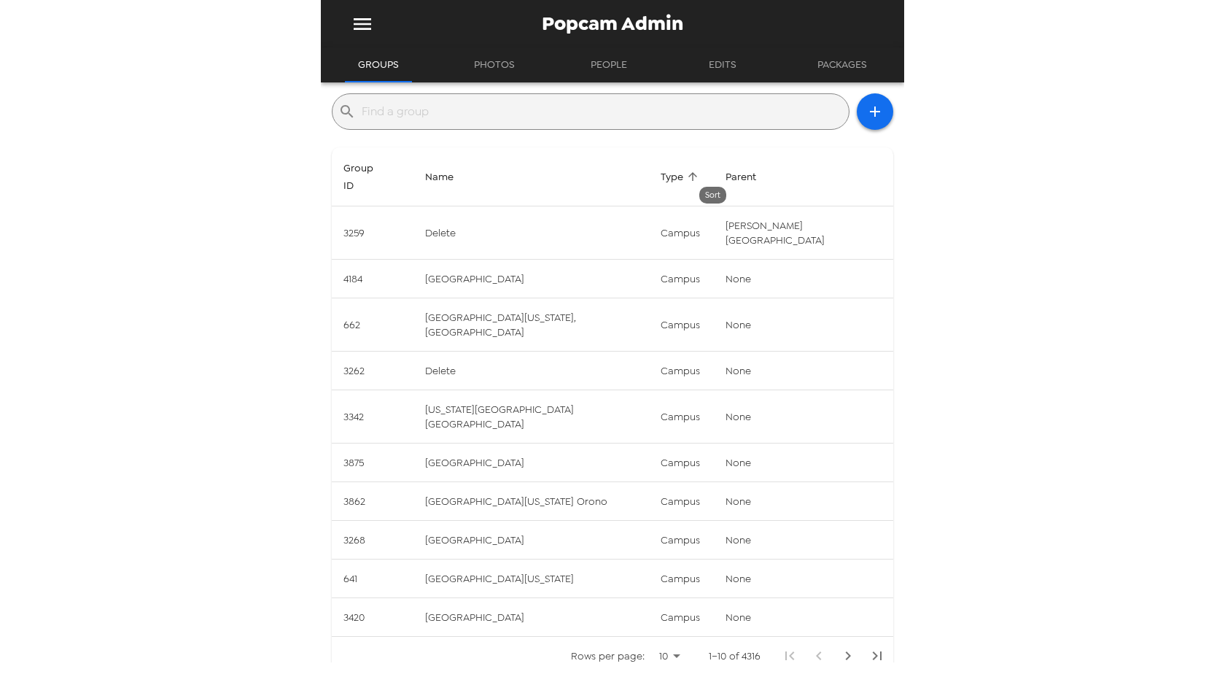
click at [702, 168] on span "Type" at bounding box center [682, 176] width 42 height 17
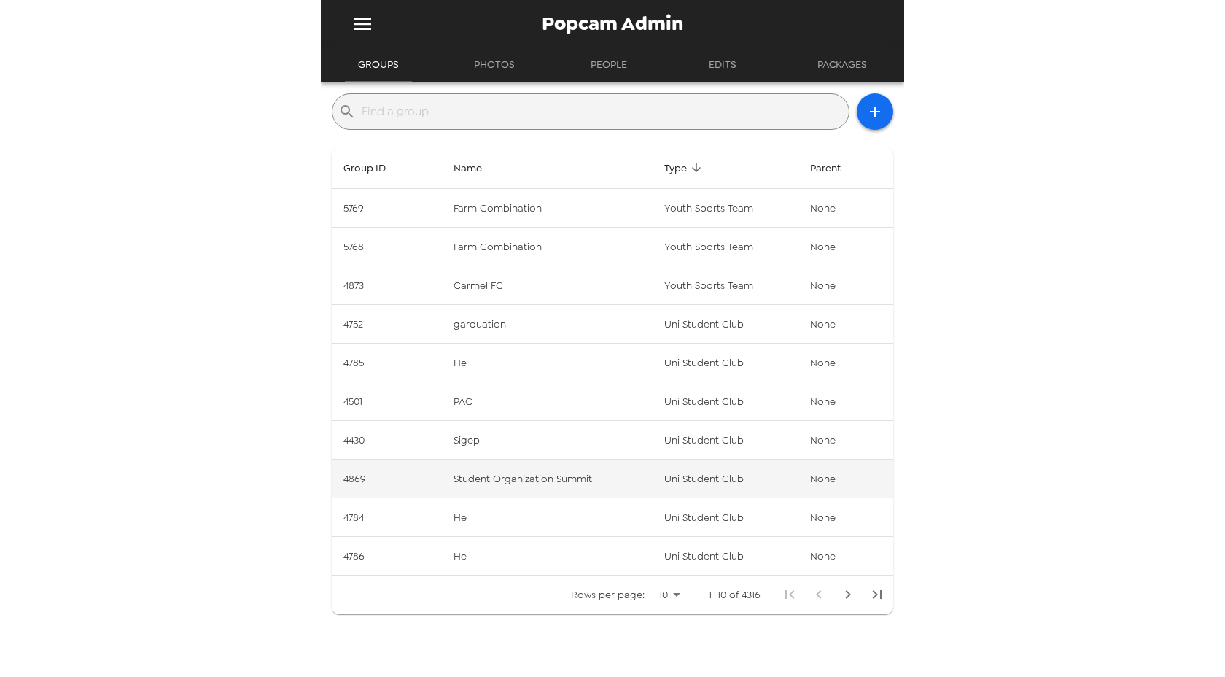
click at [558, 475] on td "Student Organization Summit" at bounding box center [547, 478] width 211 height 39
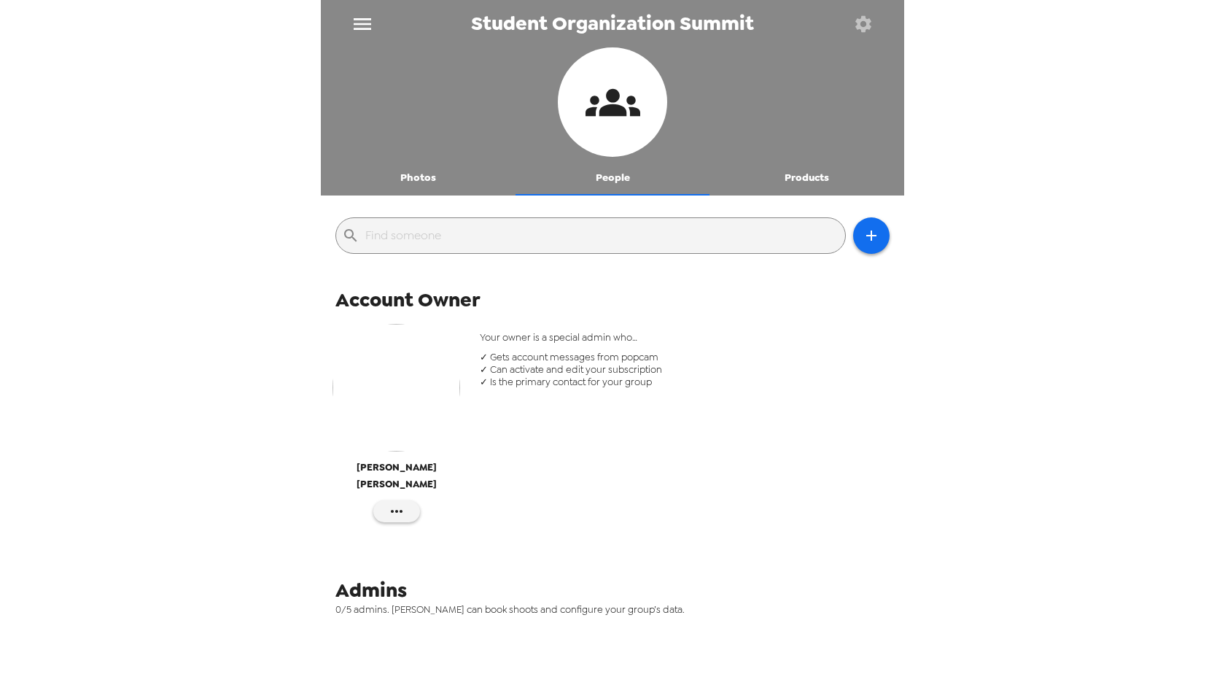
scroll to position [46, 0]
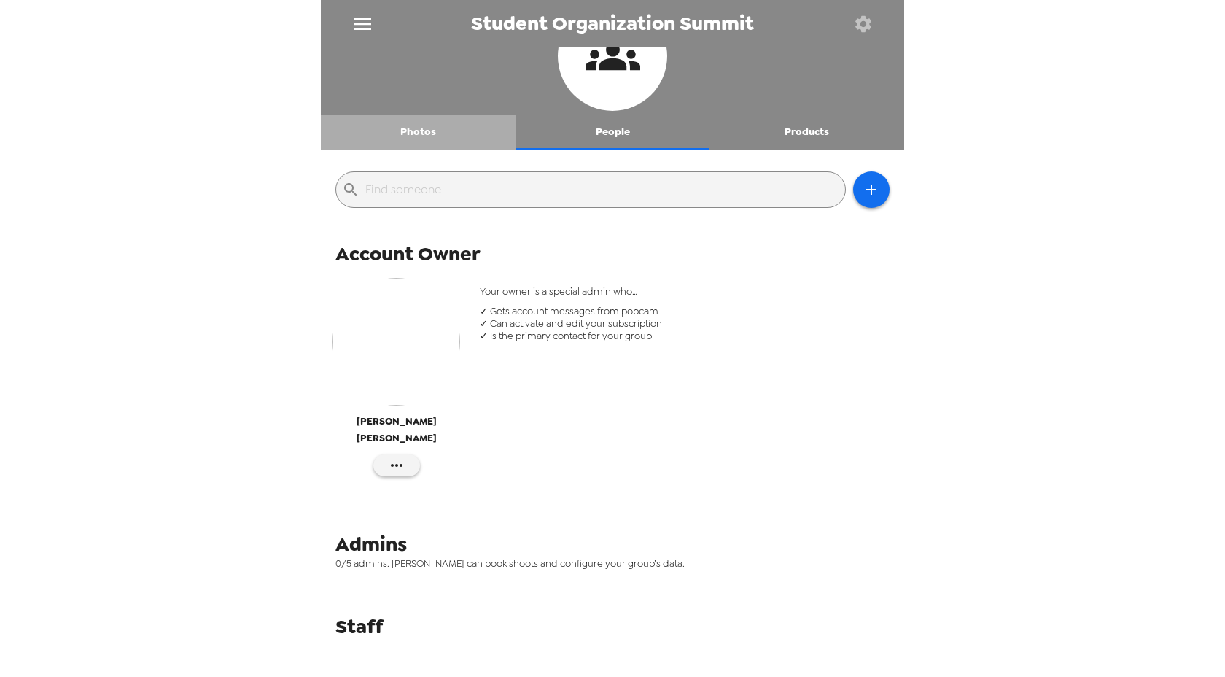
click at [419, 134] on button "Photos" at bounding box center [418, 131] width 195 height 35
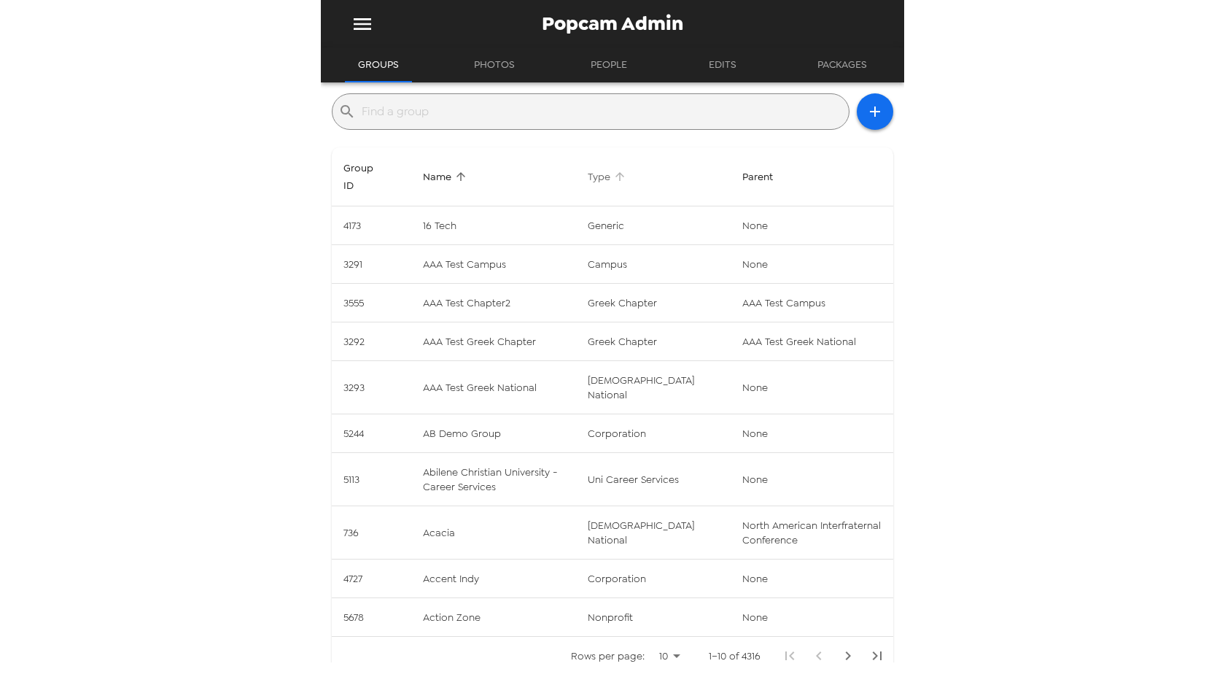
click at [624, 168] on span "Type" at bounding box center [609, 176] width 42 height 17
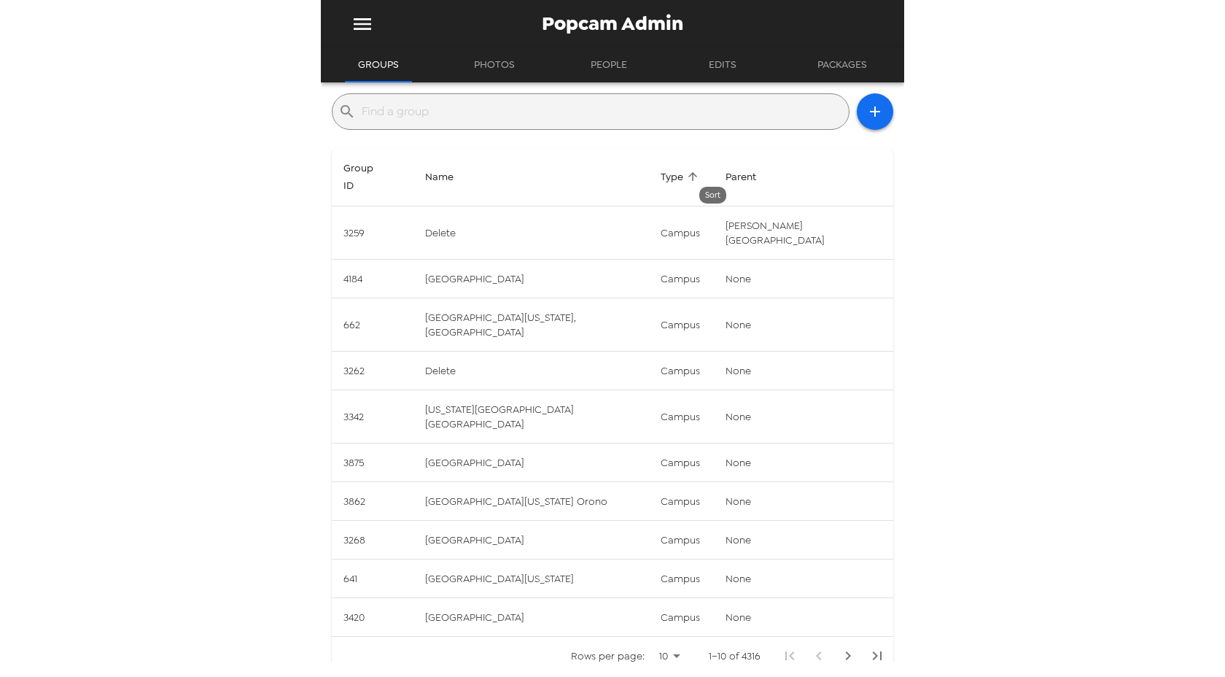
click at [702, 172] on span "Type" at bounding box center [682, 176] width 42 height 17
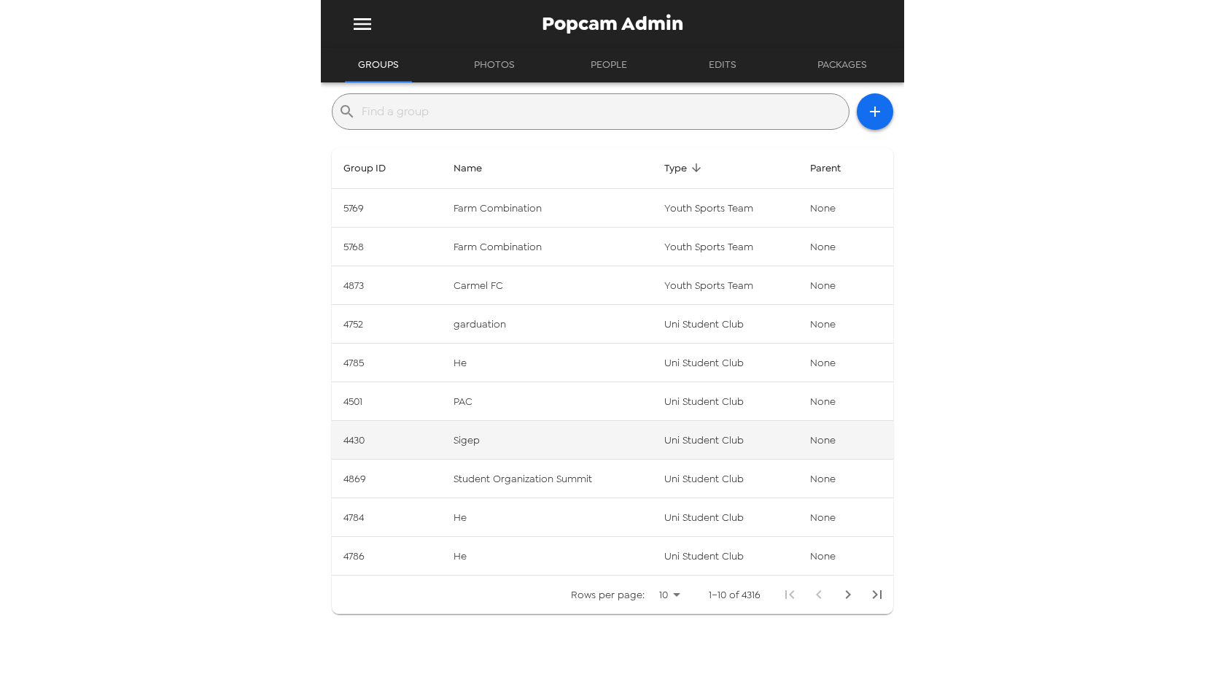
click at [701, 442] on td "uni student club" at bounding box center [726, 440] width 146 height 39
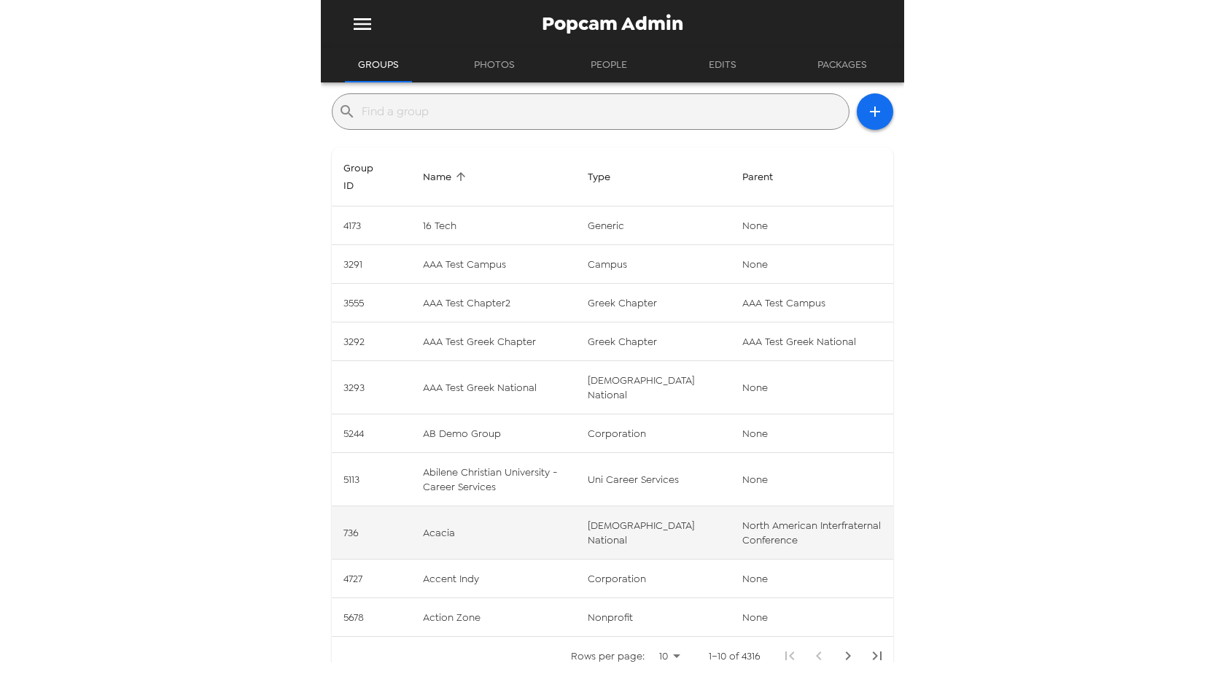
scroll to position [31, 0]
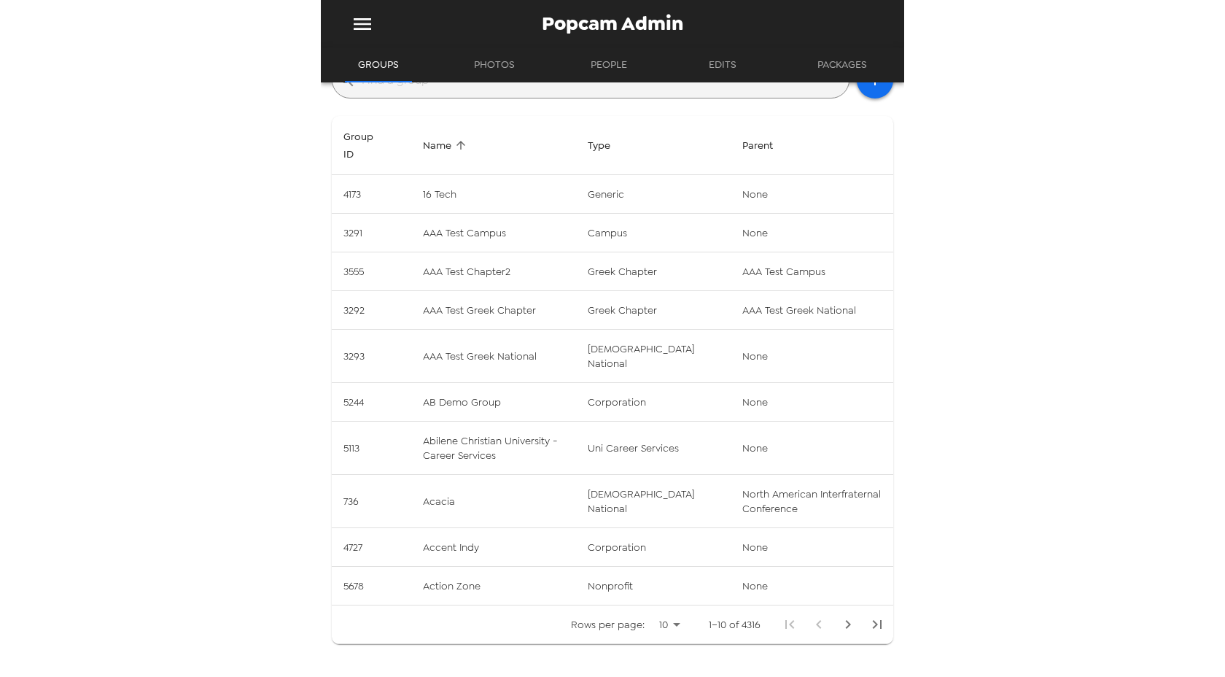
click at [669, 613] on body "Popcam Admin Groups Photos People Edits Packages ​ Group ID Name Type Parent 41…" at bounding box center [612, 338] width 1225 height 677
click at [669, 634] on li "100" at bounding box center [669, 646] width 42 height 26
type input "100"
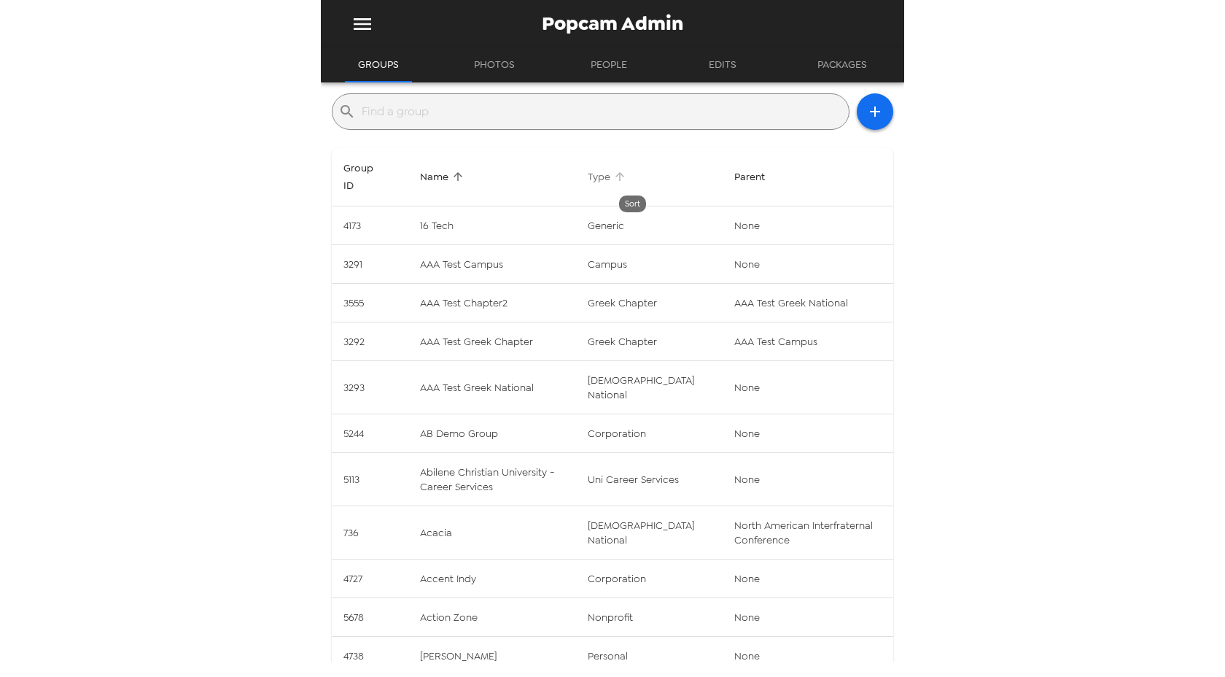
click at [626, 171] on icon "Sort" at bounding box center [619, 176] width 13 height 13
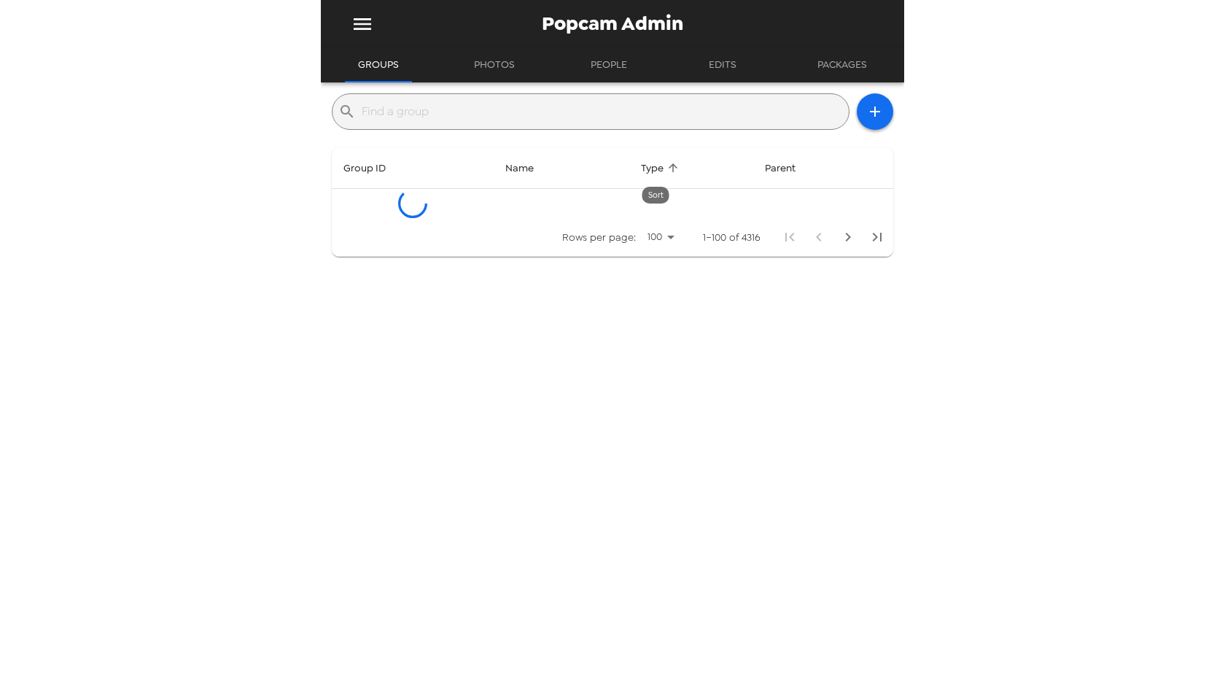
click at [656, 169] on span "Type" at bounding box center [662, 167] width 42 height 17
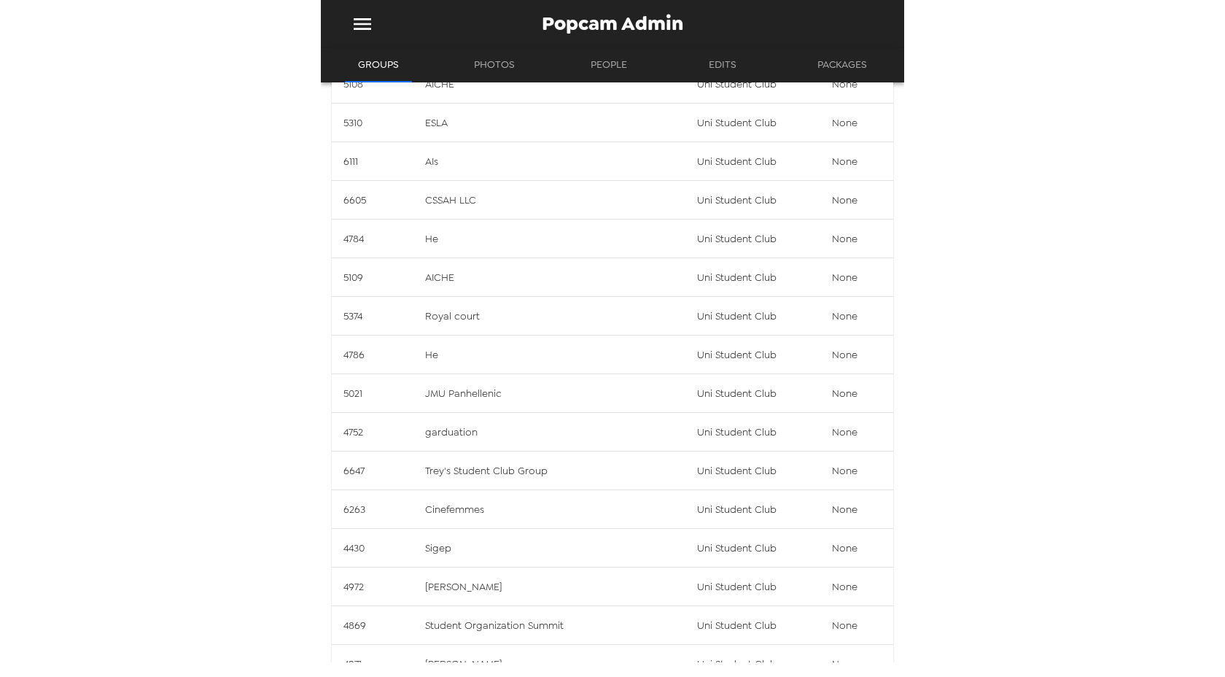
scroll to position [413, 0]
click at [514, 463] on td "Trey's Student Club Group" at bounding box center [549, 469] width 272 height 39
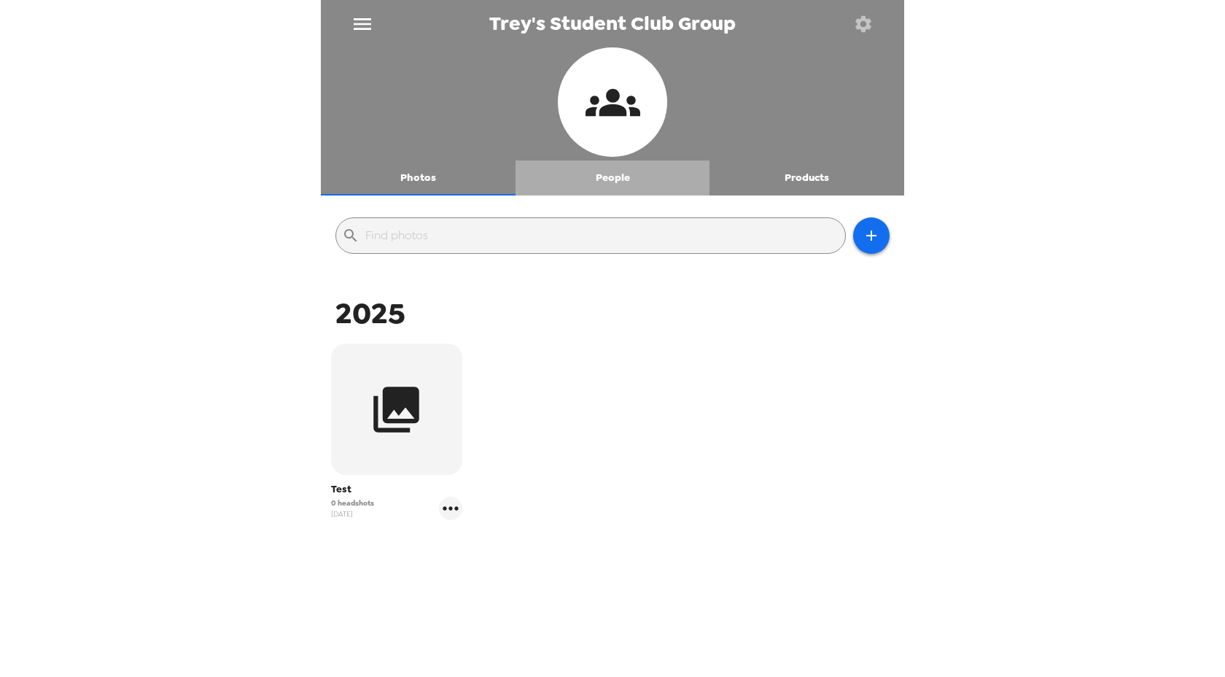
click at [610, 186] on button "People" at bounding box center [613, 177] width 195 height 35
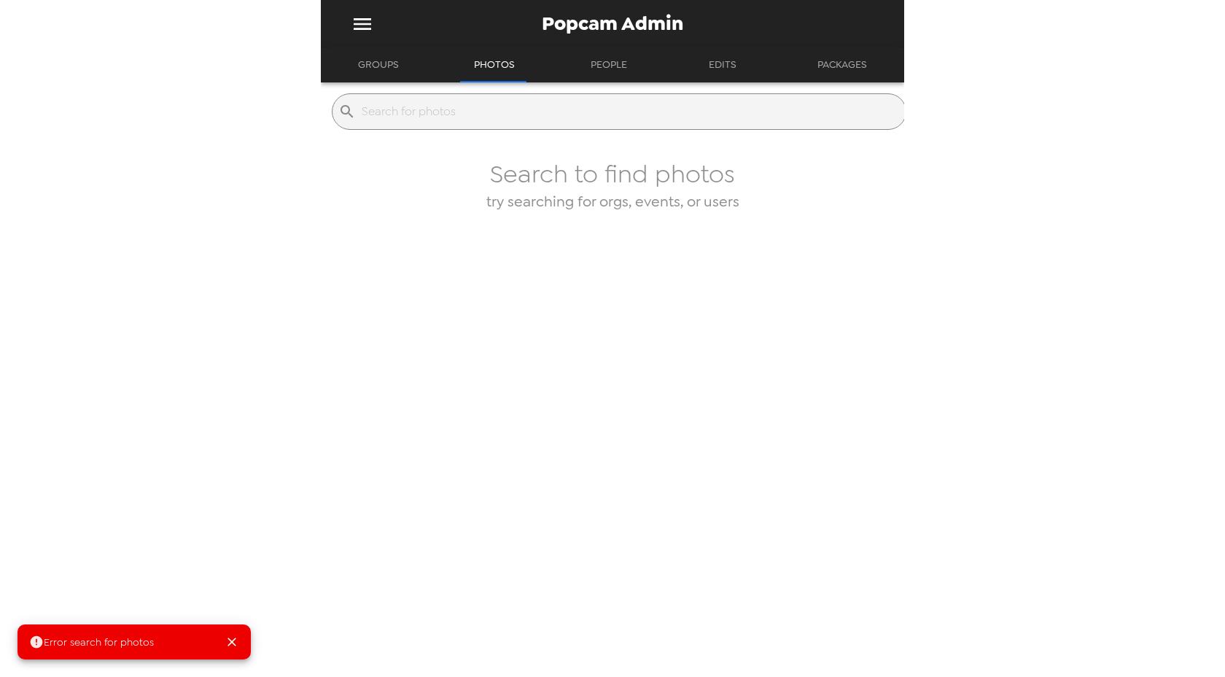
click at [383, 69] on button "Groups" at bounding box center [378, 64] width 67 height 35
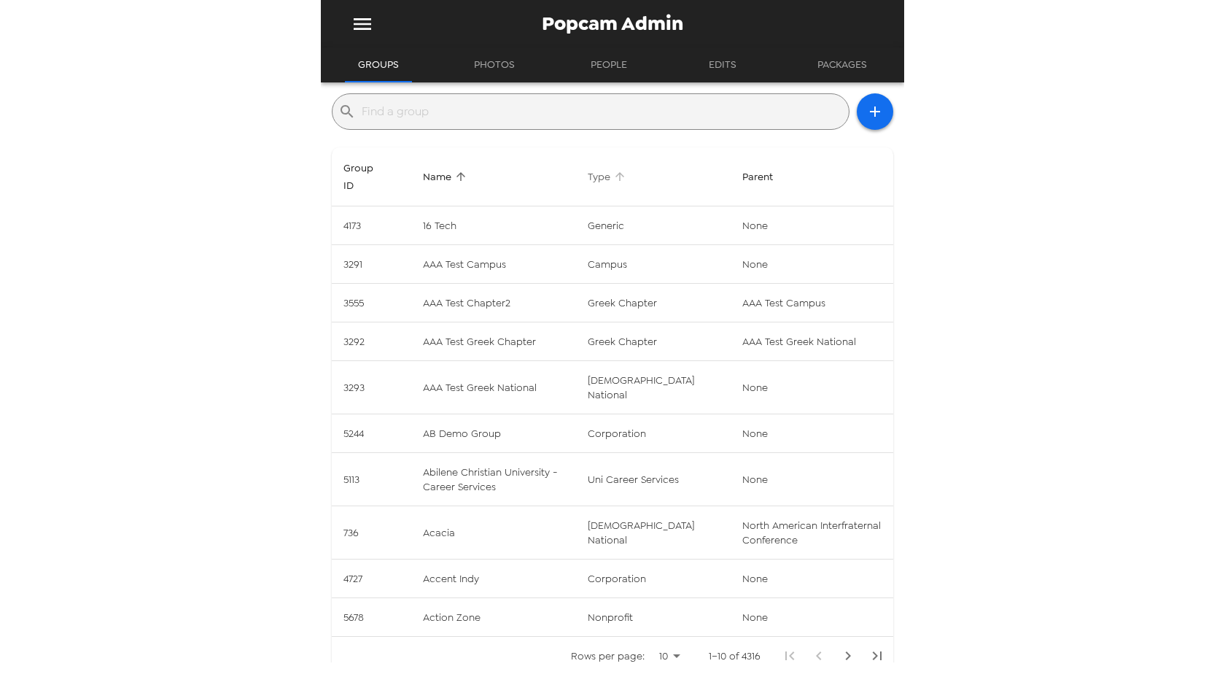
click at [629, 174] on span "Type" at bounding box center [609, 176] width 42 height 17
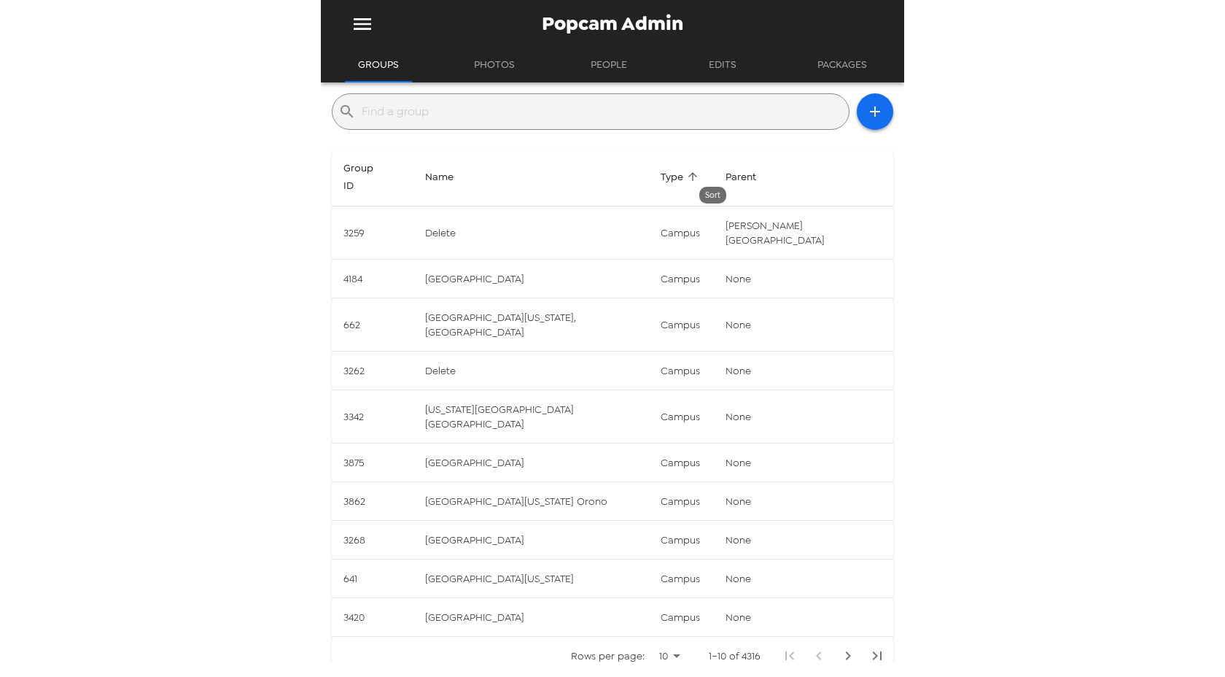
click at [702, 168] on span "Type" at bounding box center [682, 176] width 42 height 17
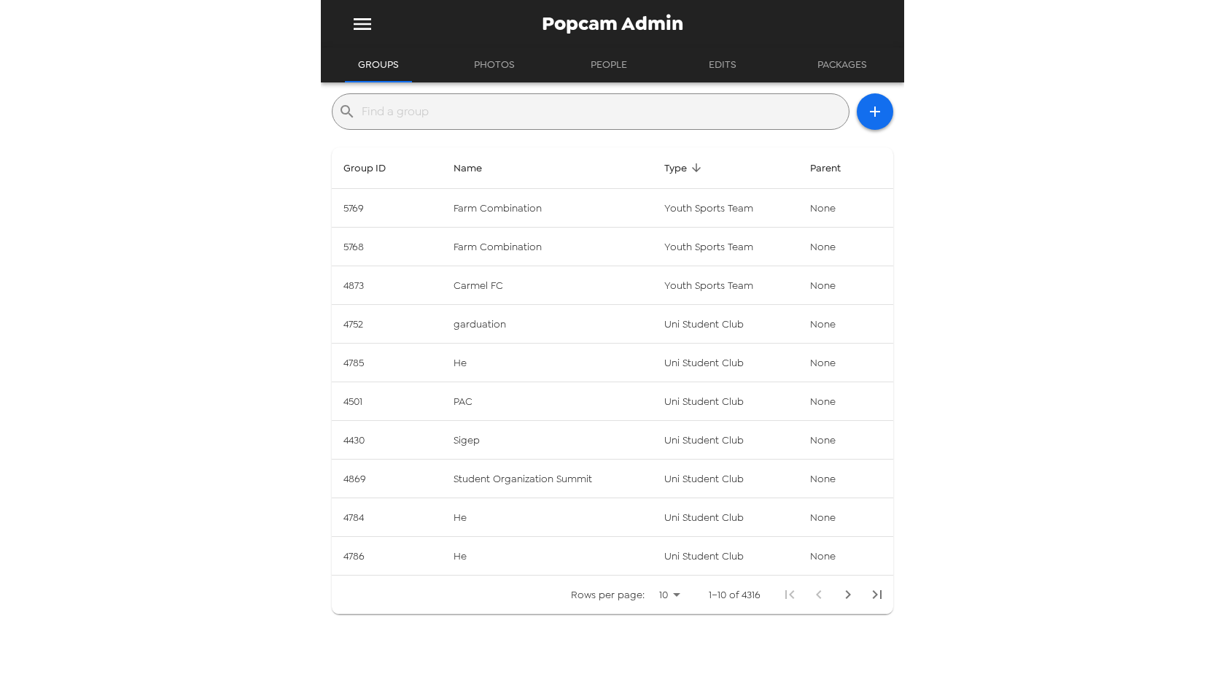
click at [666, 589] on body "Popcam Admin Groups Photos People Edits Packages ​ Group ID Name Type Parent 57…" at bounding box center [612, 338] width 1225 height 677
click at [678, 649] on li "100" at bounding box center [669, 646] width 42 height 26
type input "100"
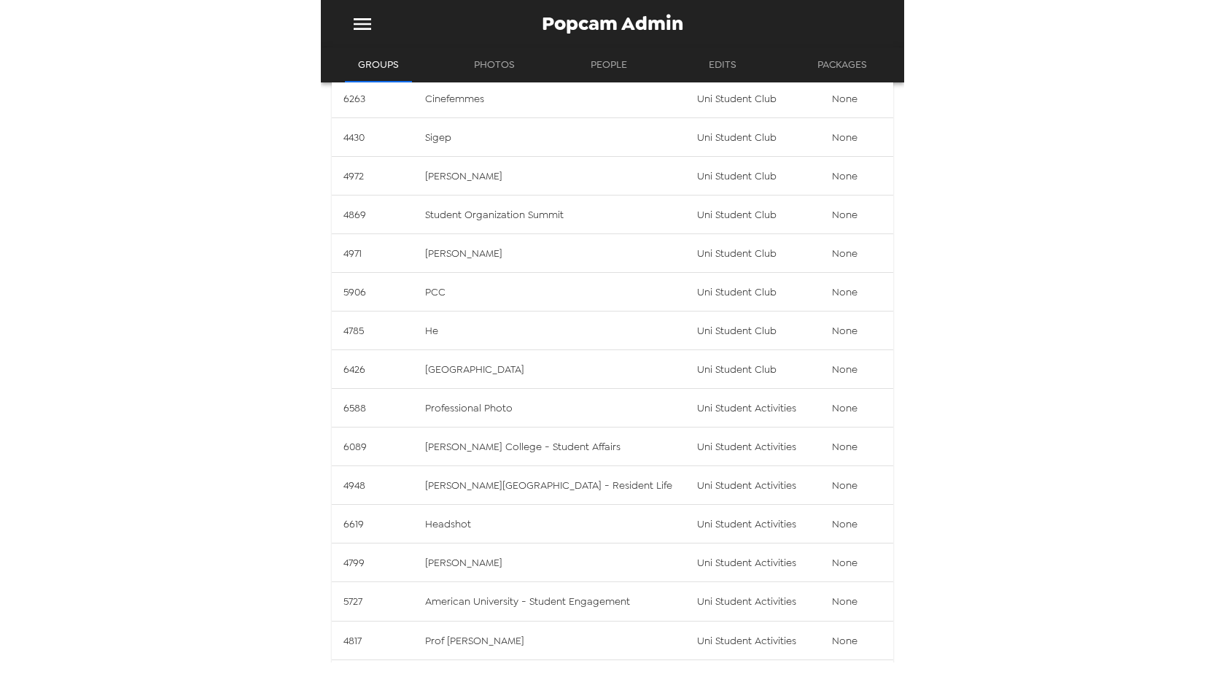
scroll to position [823, 0]
click at [545, 453] on td "[PERSON_NAME] College - Student Affairs" at bounding box center [549, 446] width 272 height 39
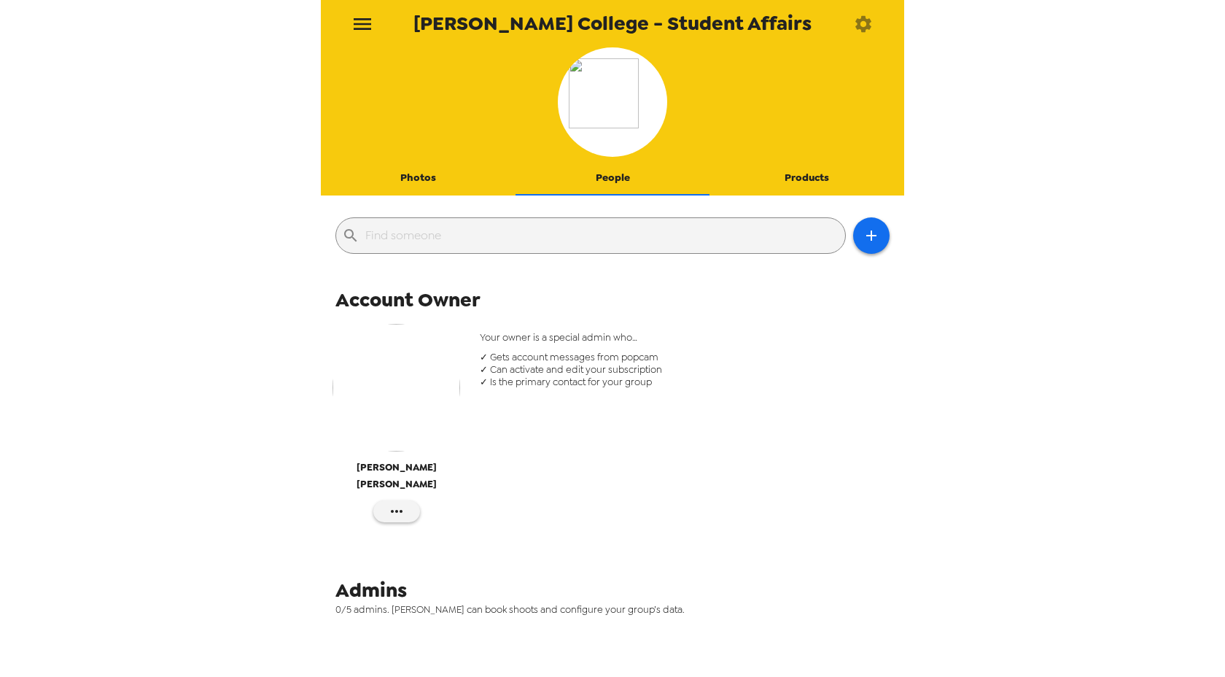
click at [427, 171] on button "Photos" at bounding box center [418, 177] width 195 height 35
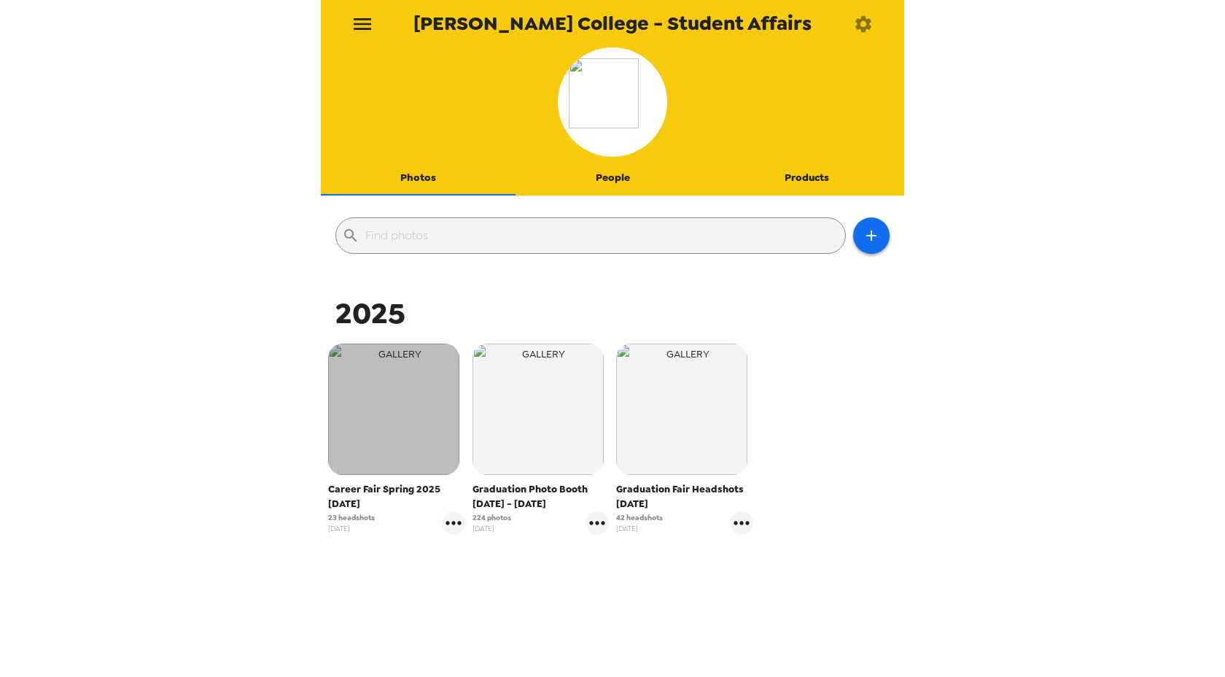
click at [402, 400] on img "button" at bounding box center [393, 408] width 131 height 131
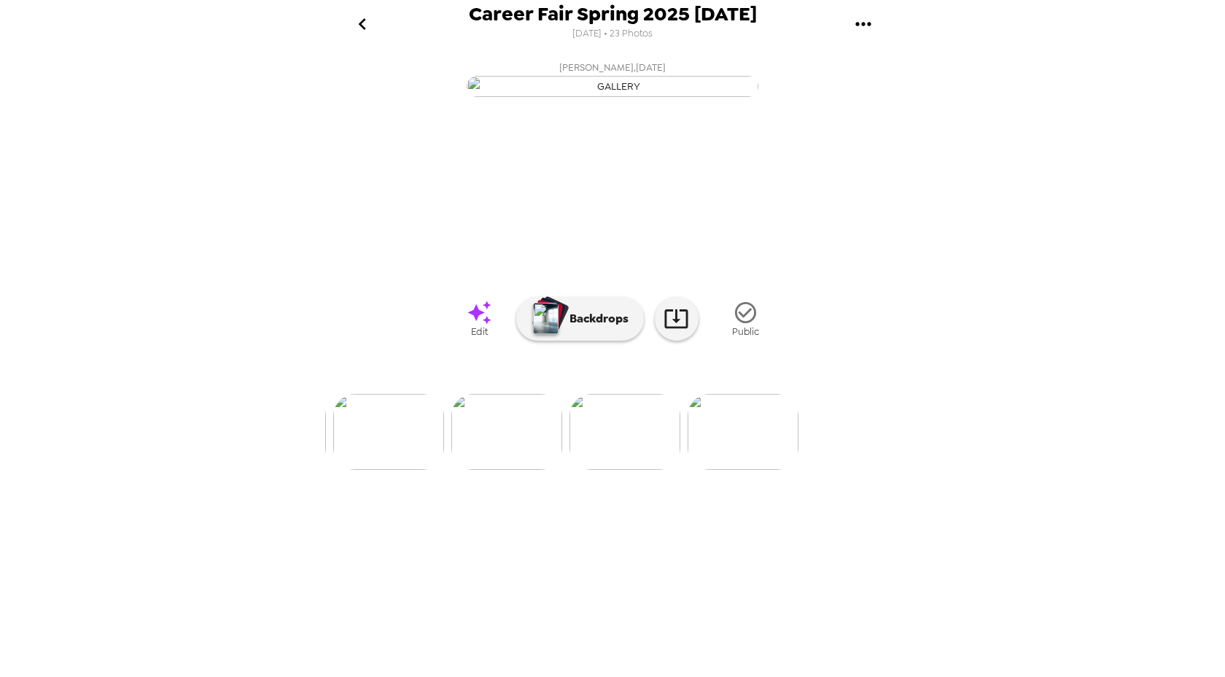
scroll to position [0, 2599]
click at [359, 23] on icon "go back" at bounding box center [361, 24] width 7 height 12
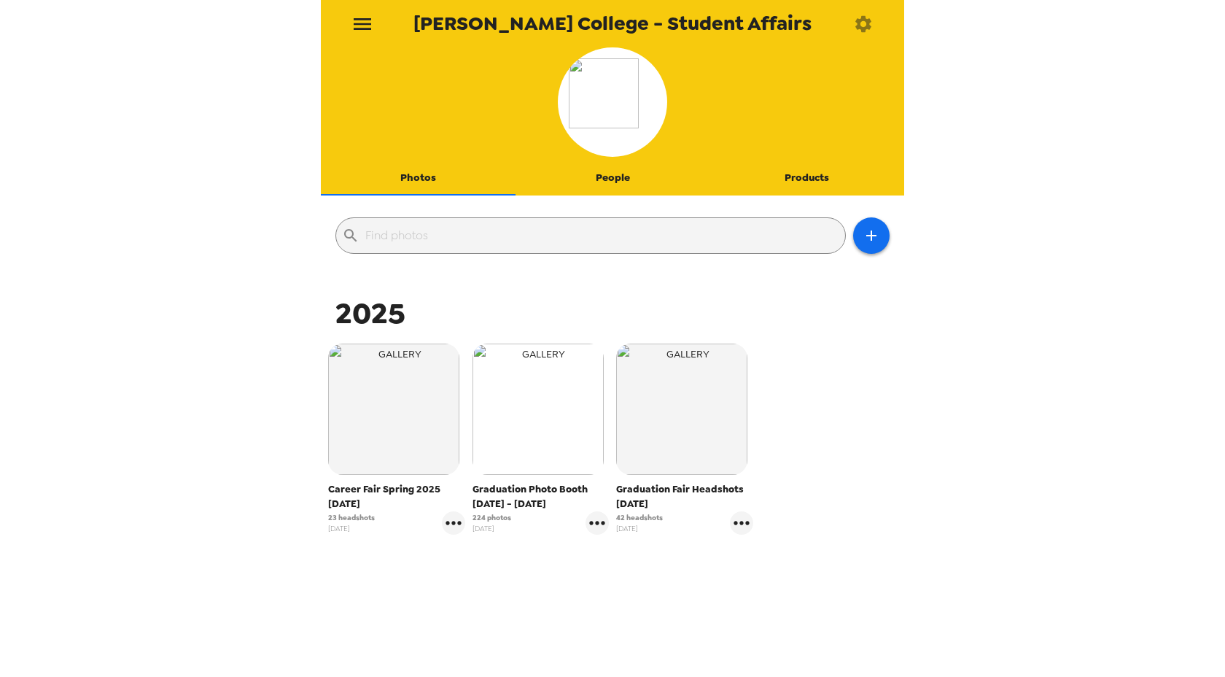
click at [518, 419] on img "button" at bounding box center [537, 408] width 131 height 131
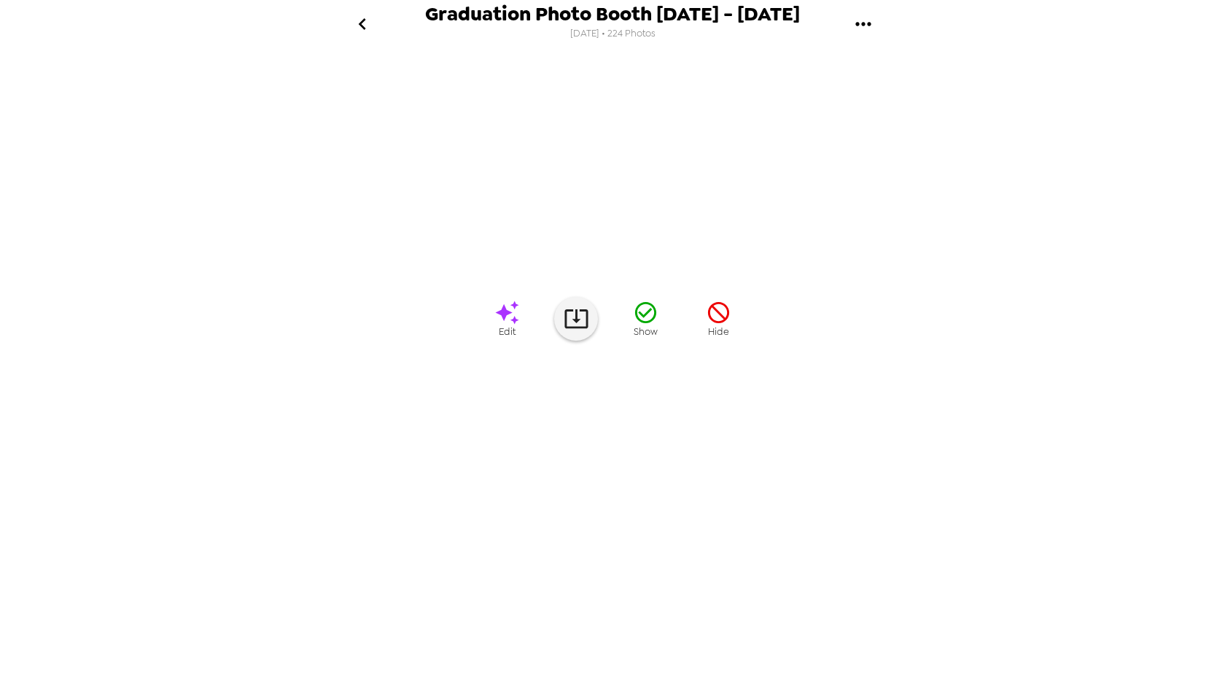
scroll to position [0, 5771]
click at [648, 436] on img at bounding box center [630, 432] width 111 height 76
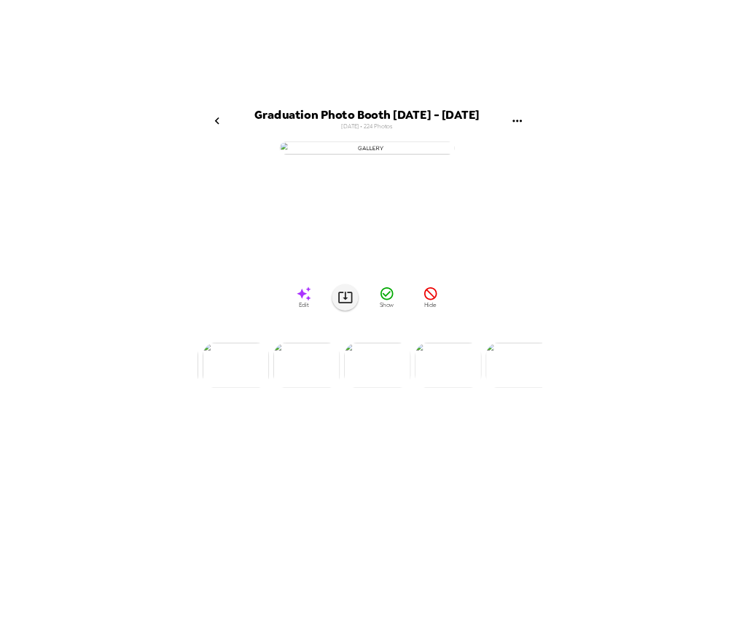
scroll to position [0, 5787]
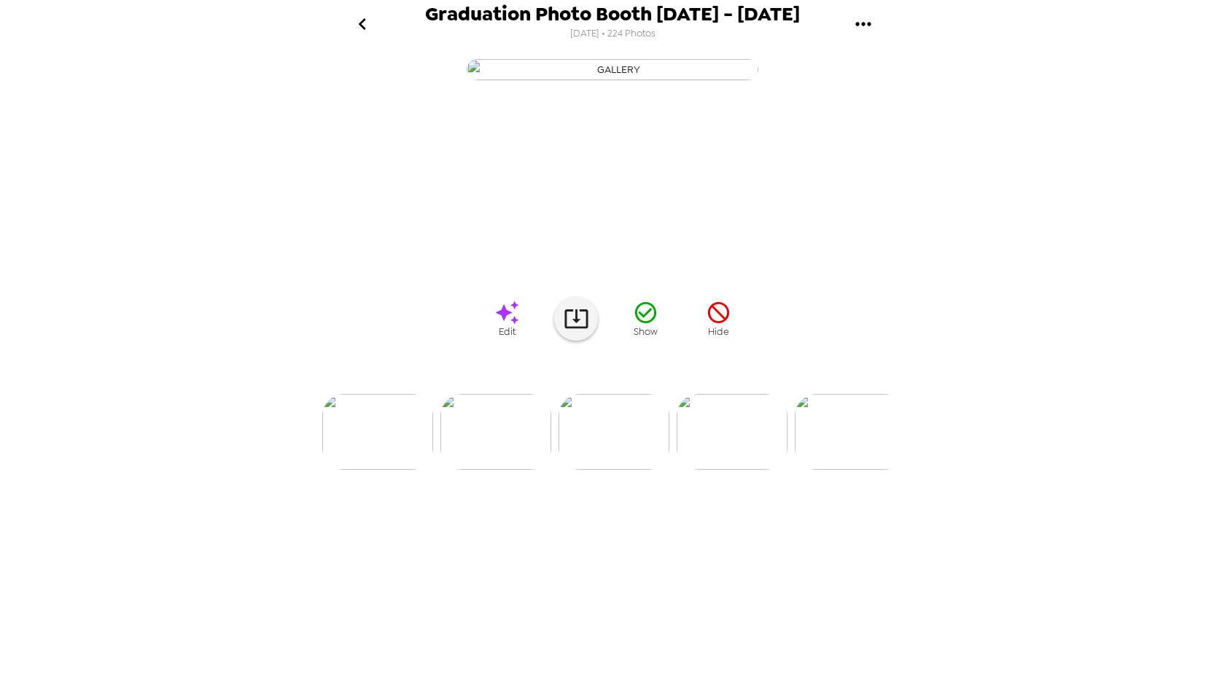
click at [365, 25] on icon "go back" at bounding box center [362, 23] width 23 height 23
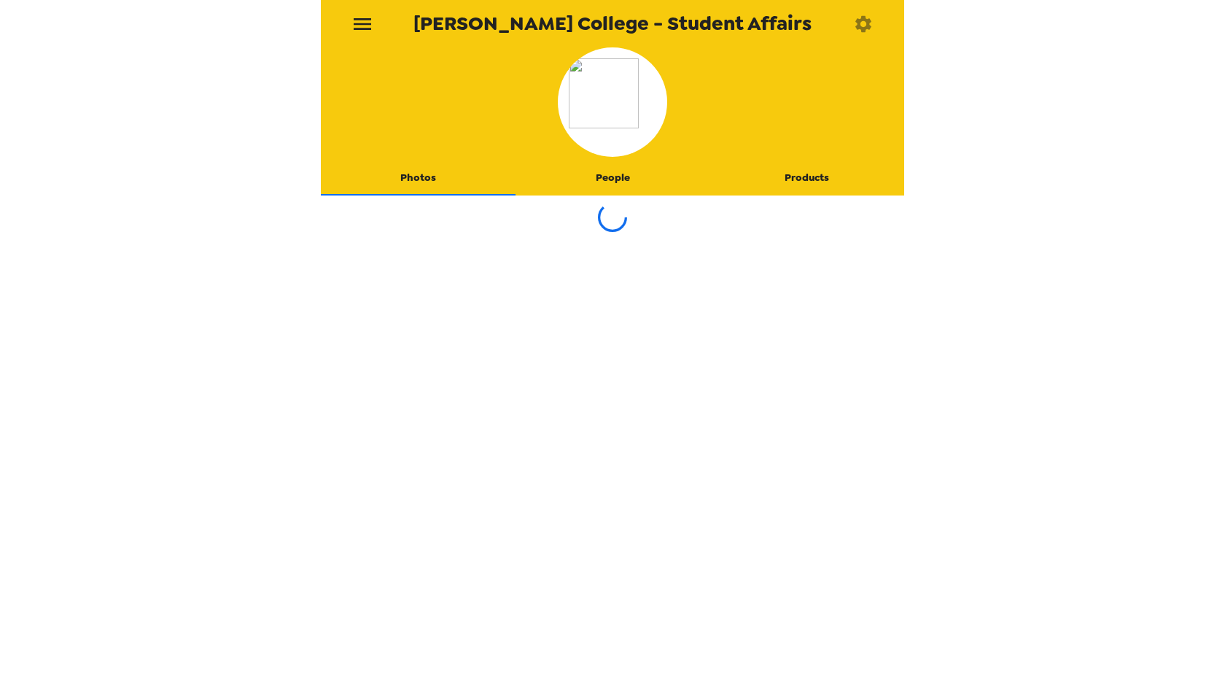
click at [626, 179] on button "People" at bounding box center [613, 177] width 195 height 35
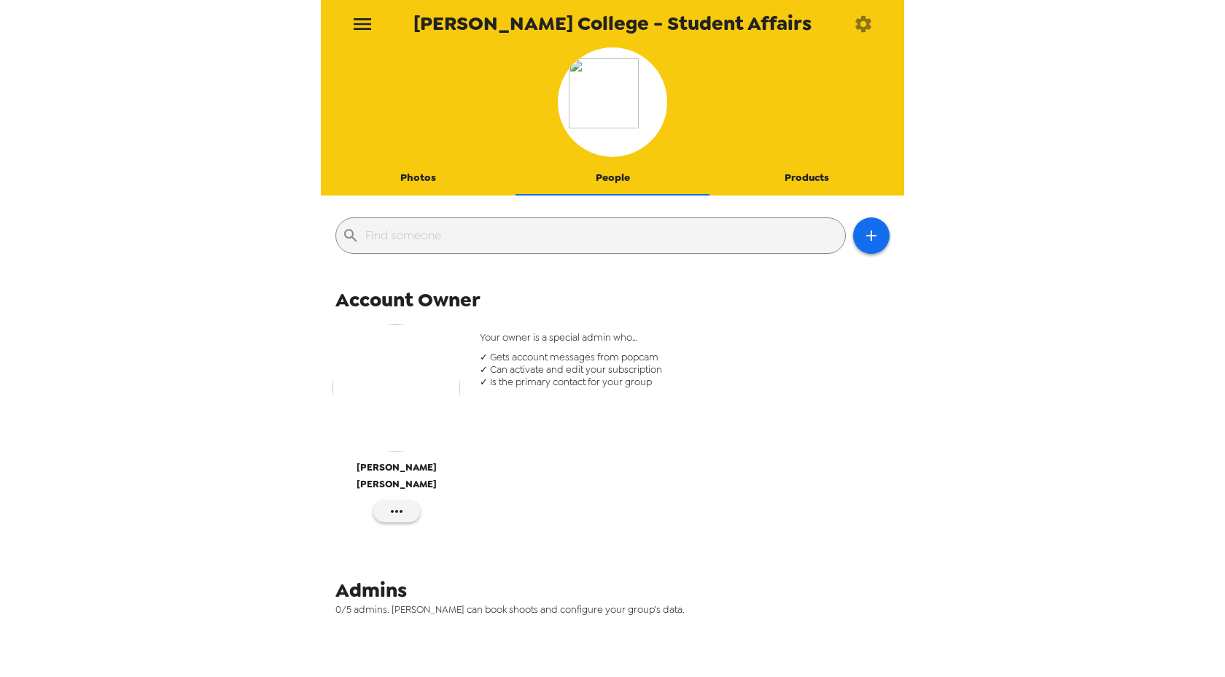
click at [397, 400] on img "button" at bounding box center [396, 388] width 128 height 128
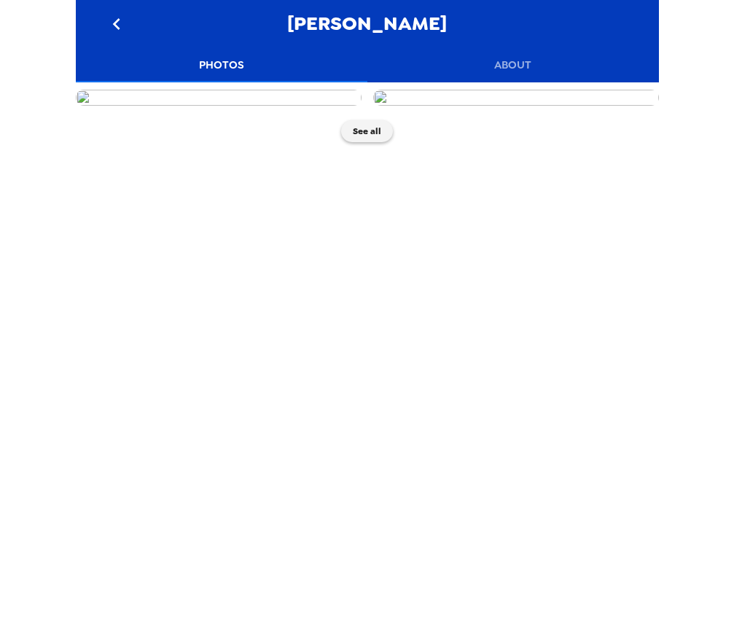
click at [364, 120] on button "See all" at bounding box center [367, 131] width 52 height 22
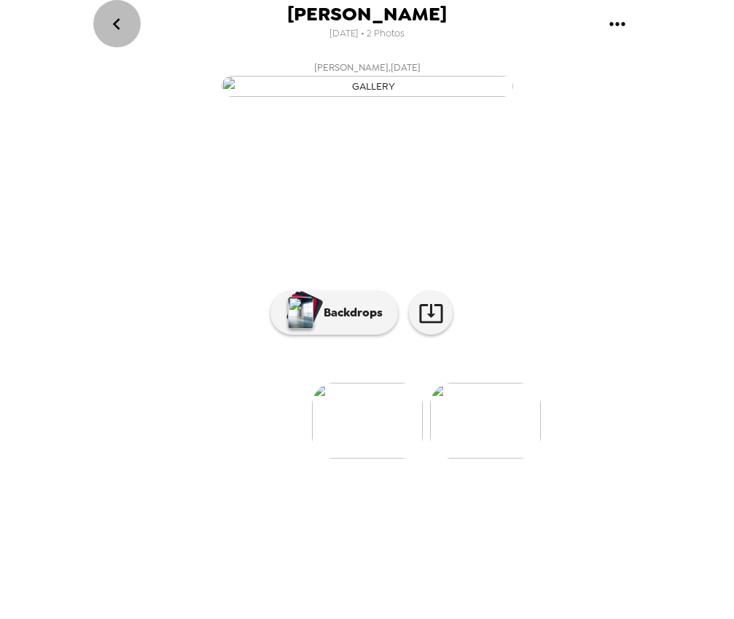
click at [112, 22] on icon "go back" at bounding box center [116, 23] width 23 height 23
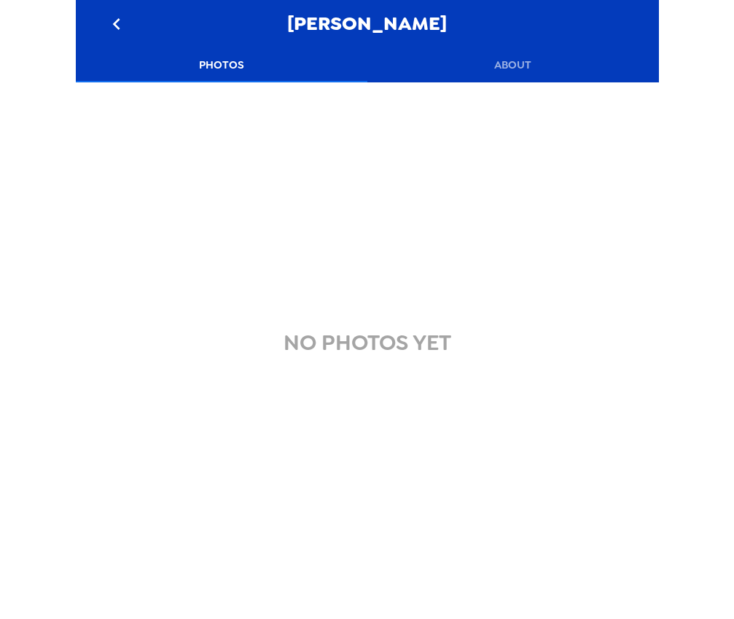
click at [112, 22] on icon "go back" at bounding box center [116, 23] width 23 height 23
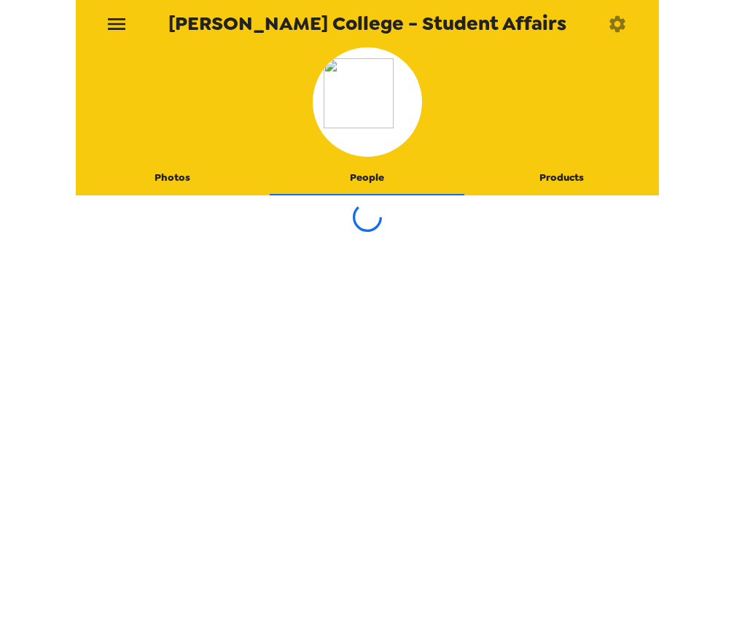
click at [112, 22] on icon "menu" at bounding box center [116, 23] width 23 height 23
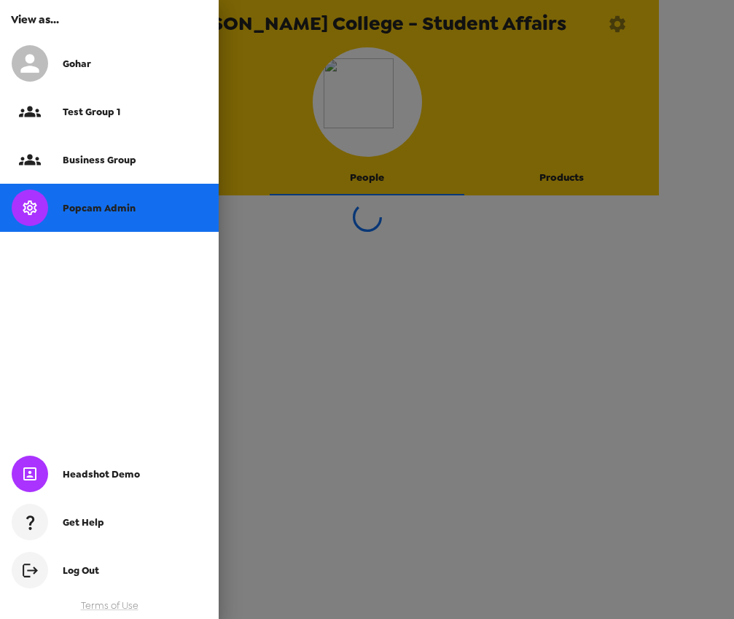
click at [106, 51] on div "Gohar" at bounding box center [109, 63] width 219 height 48
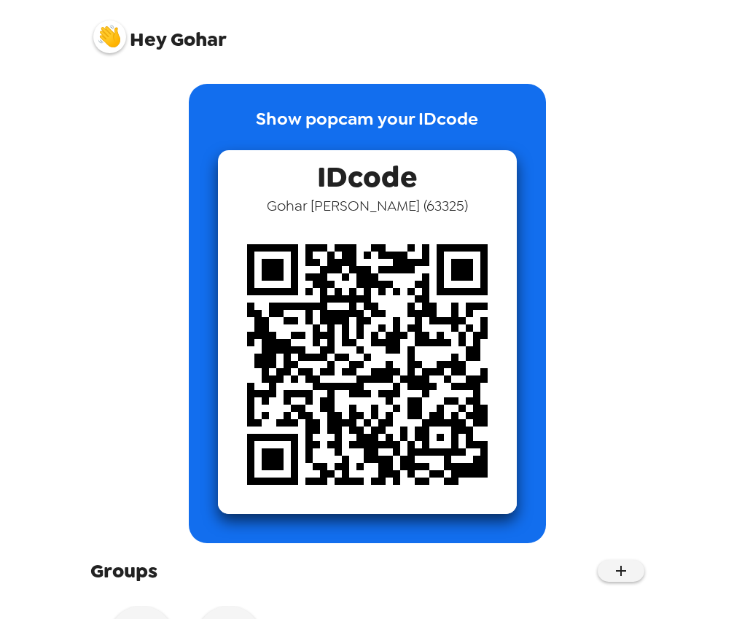
click at [112, 25] on img at bounding box center [109, 36] width 33 height 33
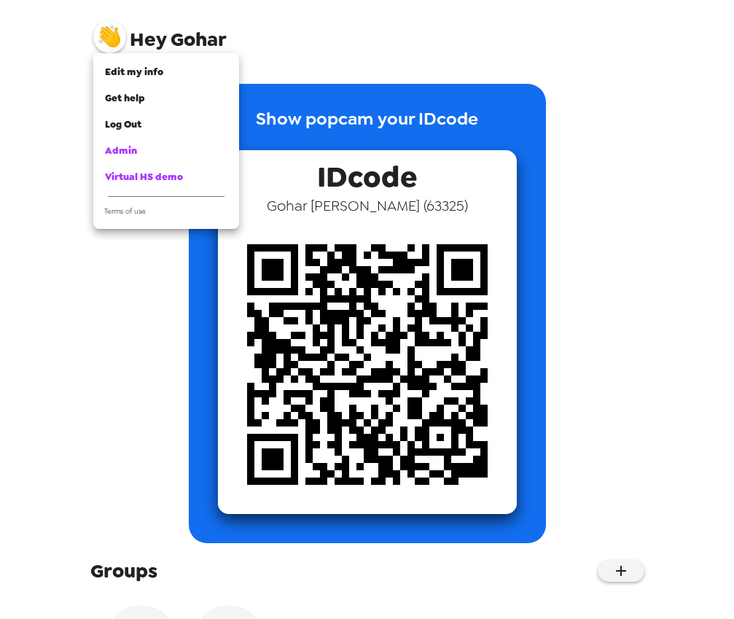
click at [129, 76] on span "Edit my info" at bounding box center [134, 72] width 58 height 12
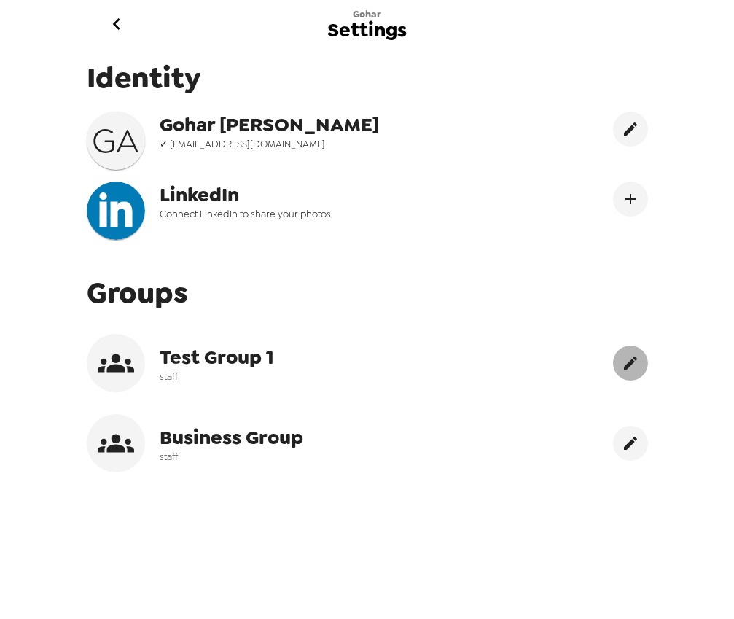
click at [633, 359] on icon "edit" at bounding box center [630, 362] width 17 height 17
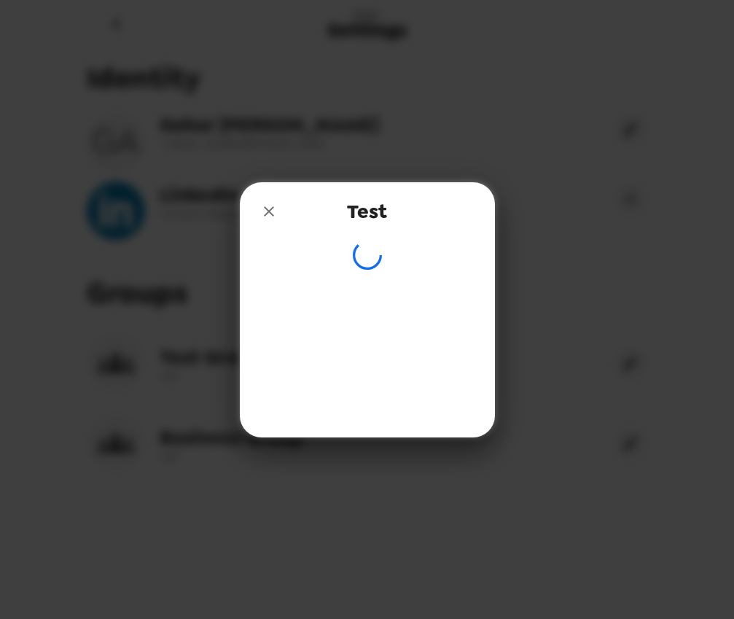
click at [270, 209] on icon "close" at bounding box center [269, 211] width 10 height 10
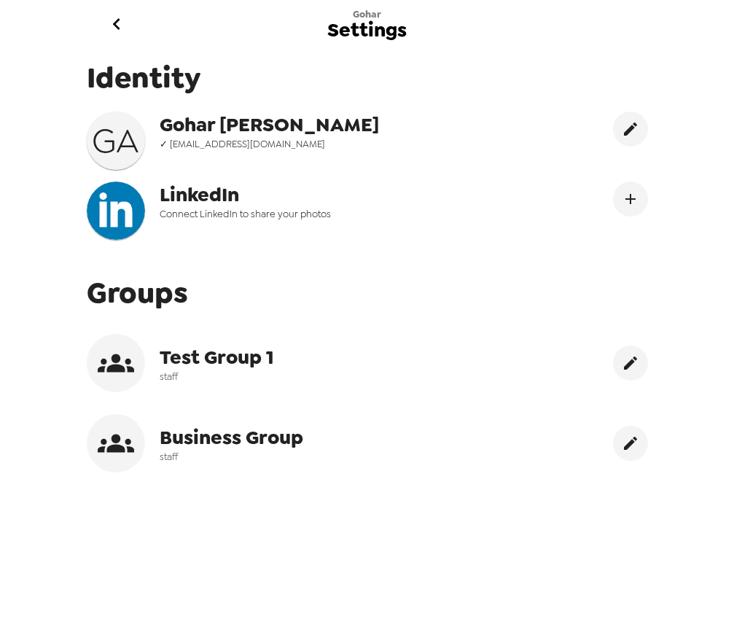
click at [635, 362] on icon "edit" at bounding box center [630, 362] width 17 height 17
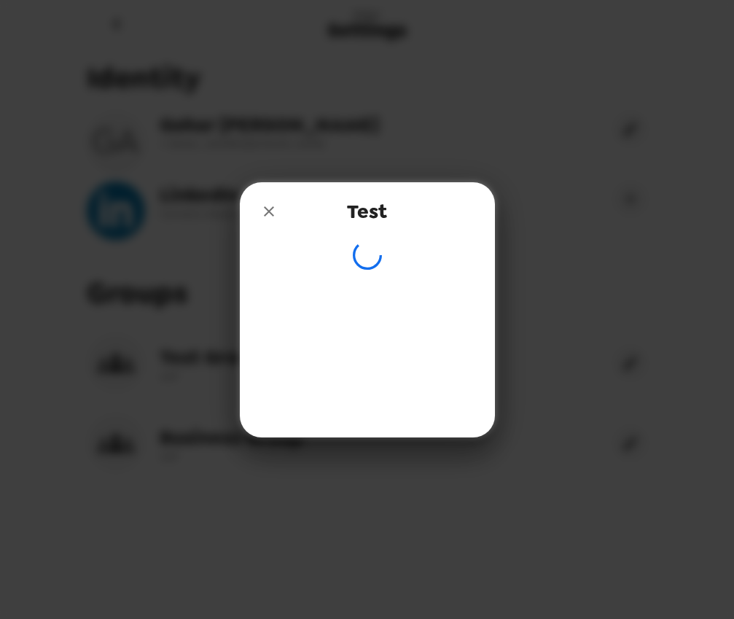
click at [271, 212] on icon "close" at bounding box center [269, 211] width 10 height 10
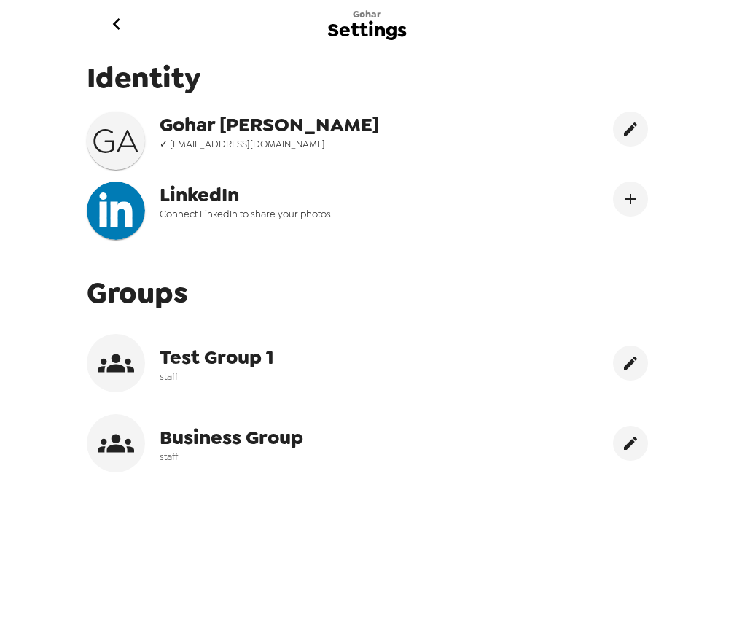
click at [118, 20] on icon "go back" at bounding box center [116, 24] width 7 height 12
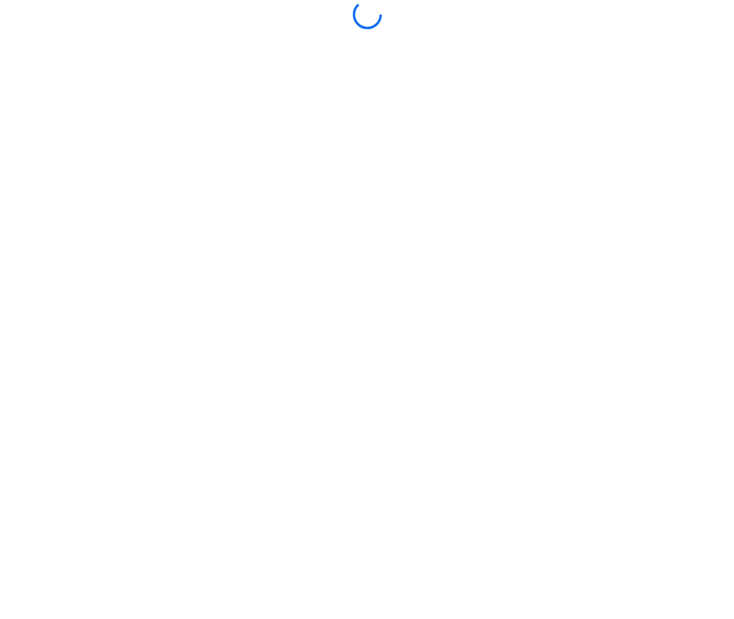
click at [118, 20] on div at bounding box center [367, 14] width 583 height 29
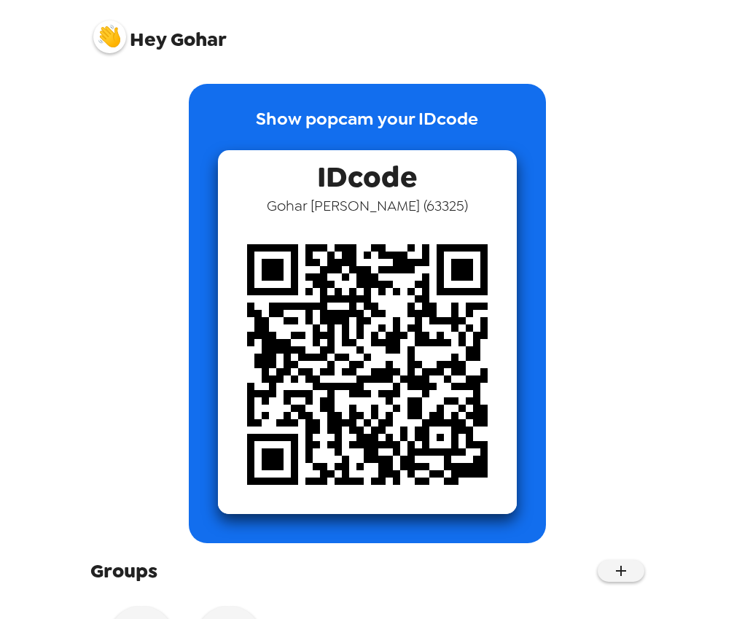
click at [114, 34] on img at bounding box center [109, 36] width 33 height 33
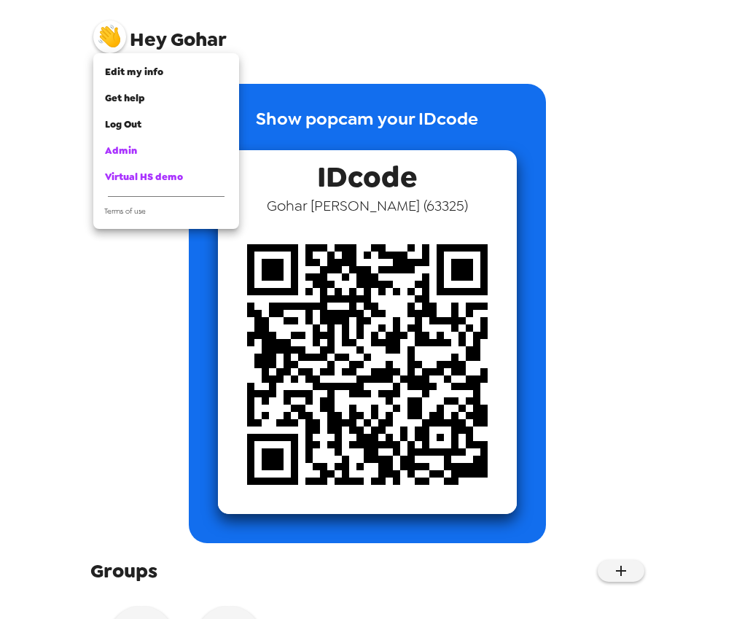
click at [141, 75] on span "Edit my info" at bounding box center [134, 72] width 58 height 12
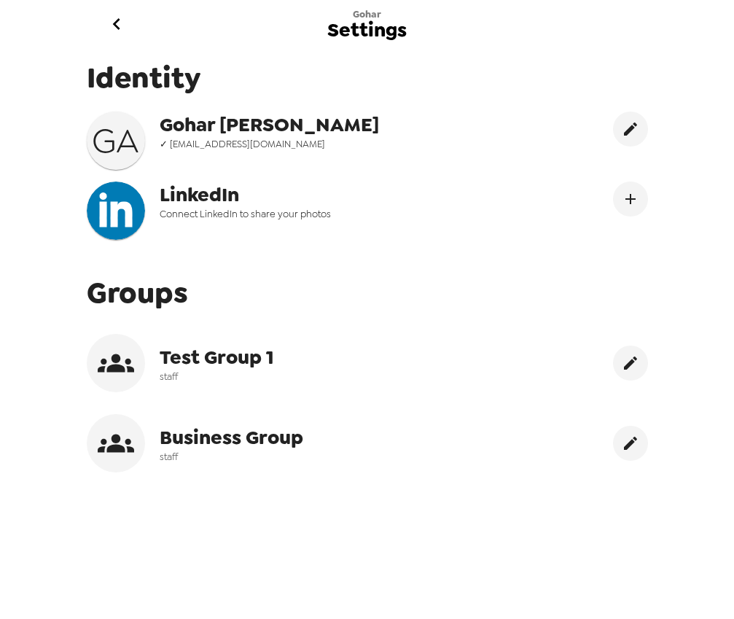
click at [117, 29] on icon "go back" at bounding box center [116, 23] width 23 height 23
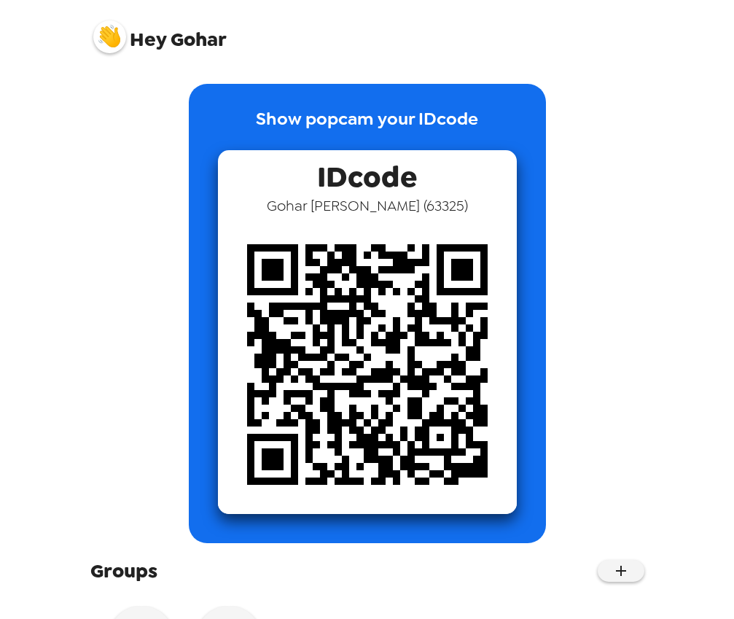
click at [119, 28] on img at bounding box center [109, 36] width 33 height 33
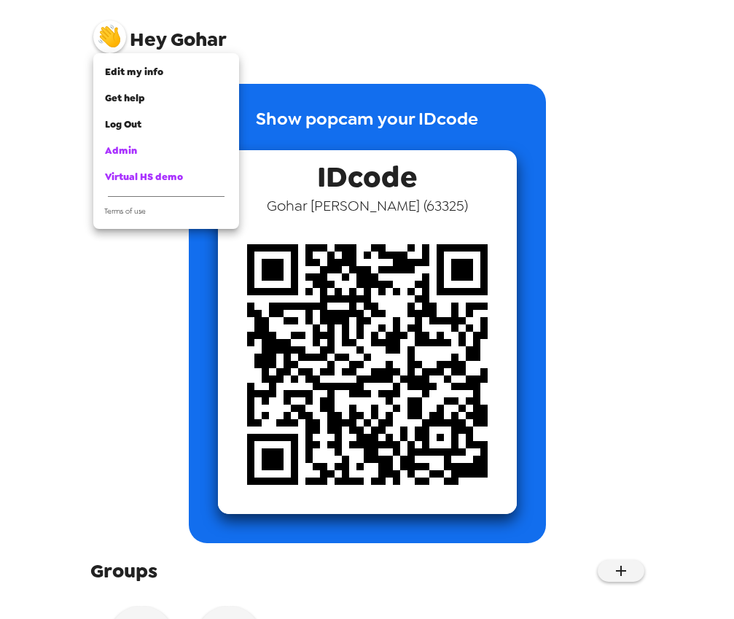
click at [128, 126] on span "Log Out" at bounding box center [123, 124] width 36 height 12
